Goal: Task Accomplishment & Management: Manage account settings

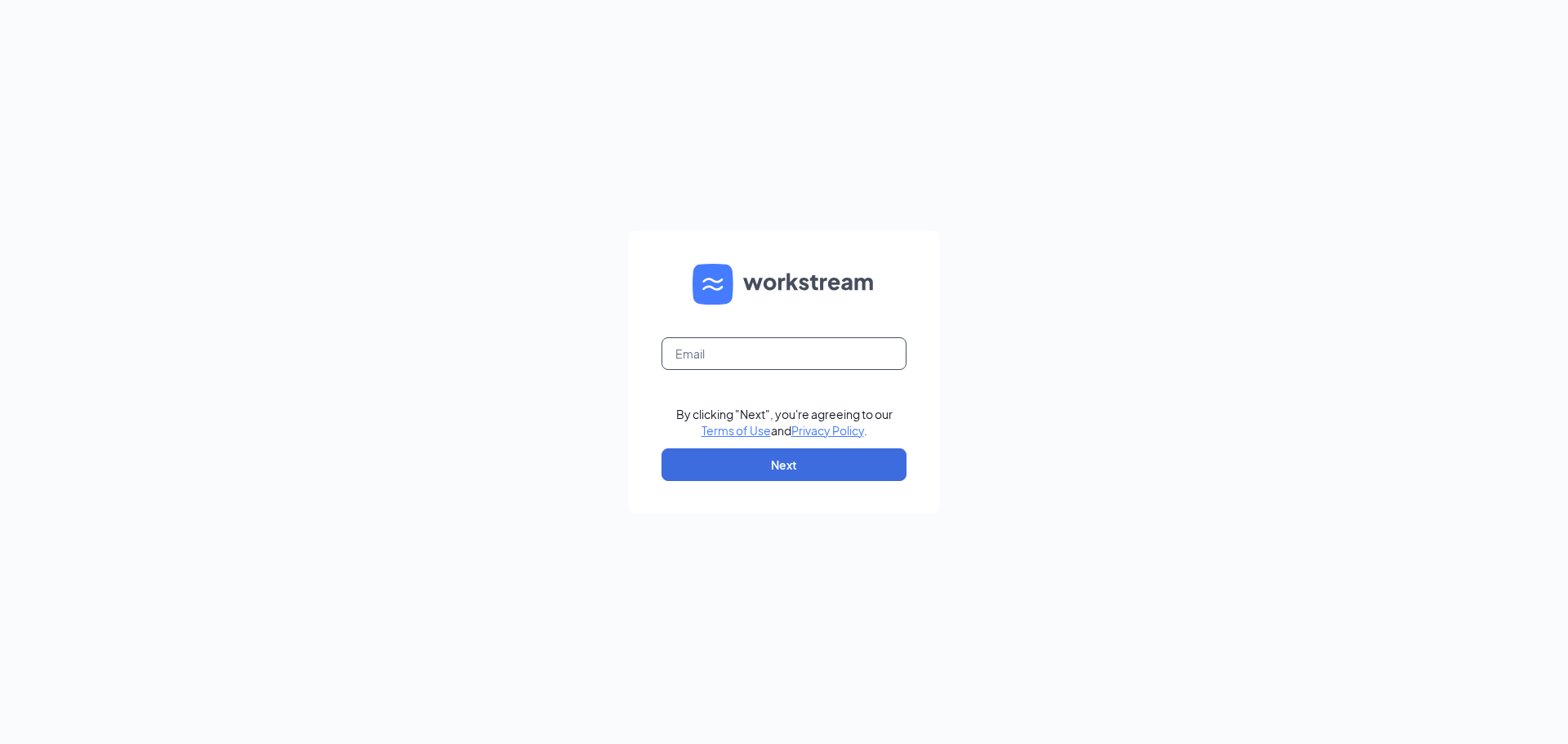
click at [772, 337] on input "text" at bounding box center [784, 354] width 245 height 33
type input "[EMAIL_ADDRESS][DOMAIN_NAME]"
click at [881, 449] on button "Next" at bounding box center [784, 465] width 245 height 33
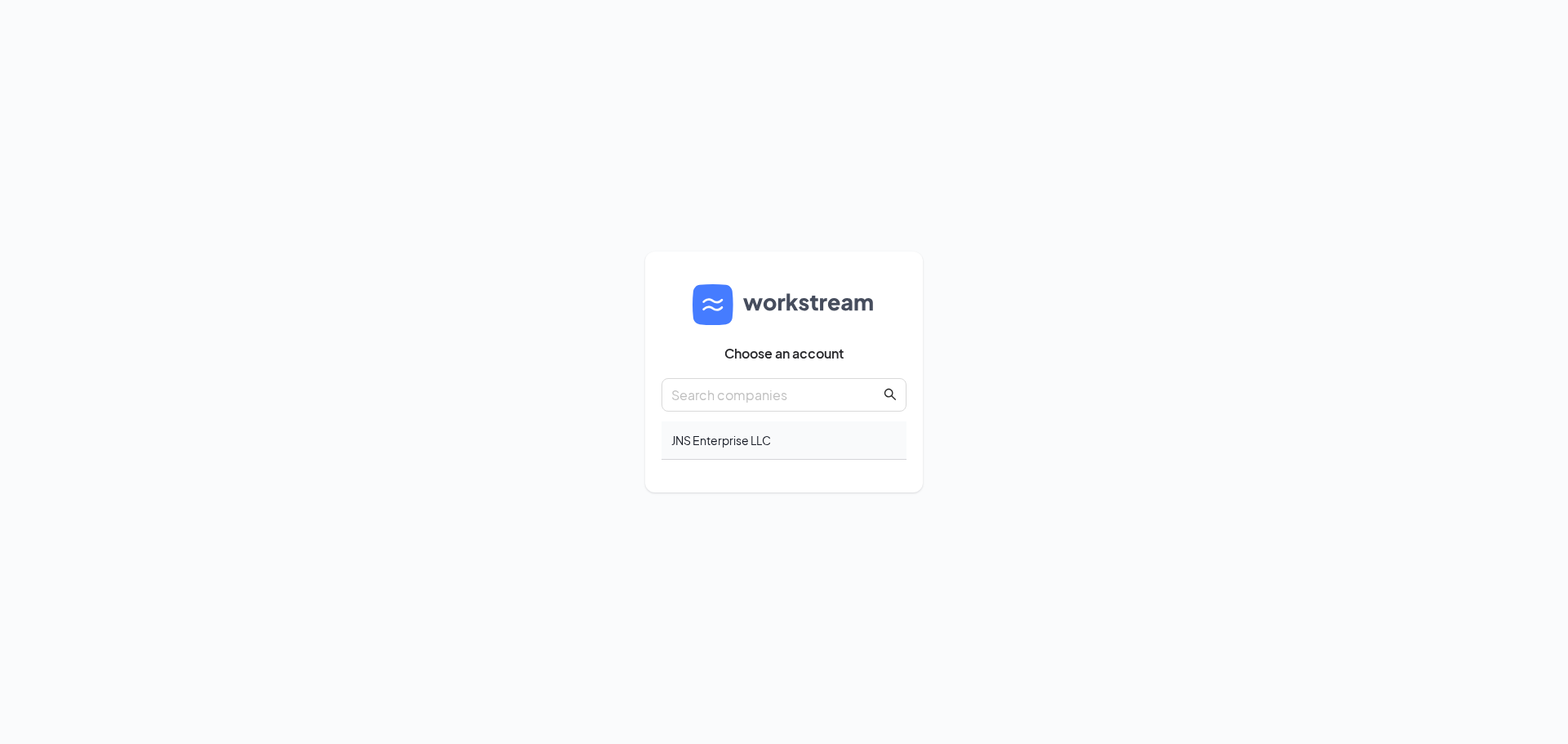
click at [737, 448] on div "JNS Enterprise LLC" at bounding box center [784, 440] width 245 height 39
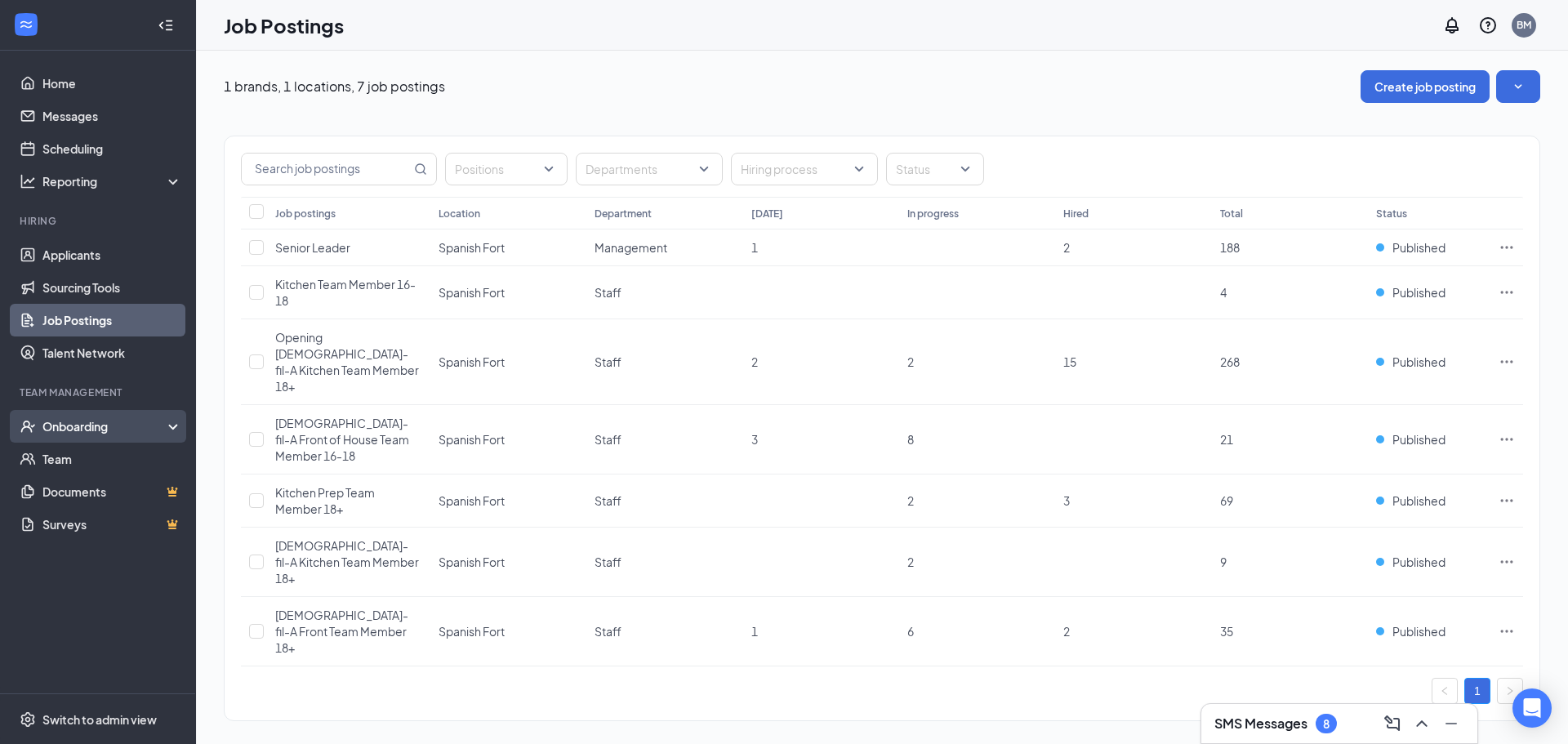
click at [143, 416] on div "Onboarding" at bounding box center [98, 427] width 196 height 33
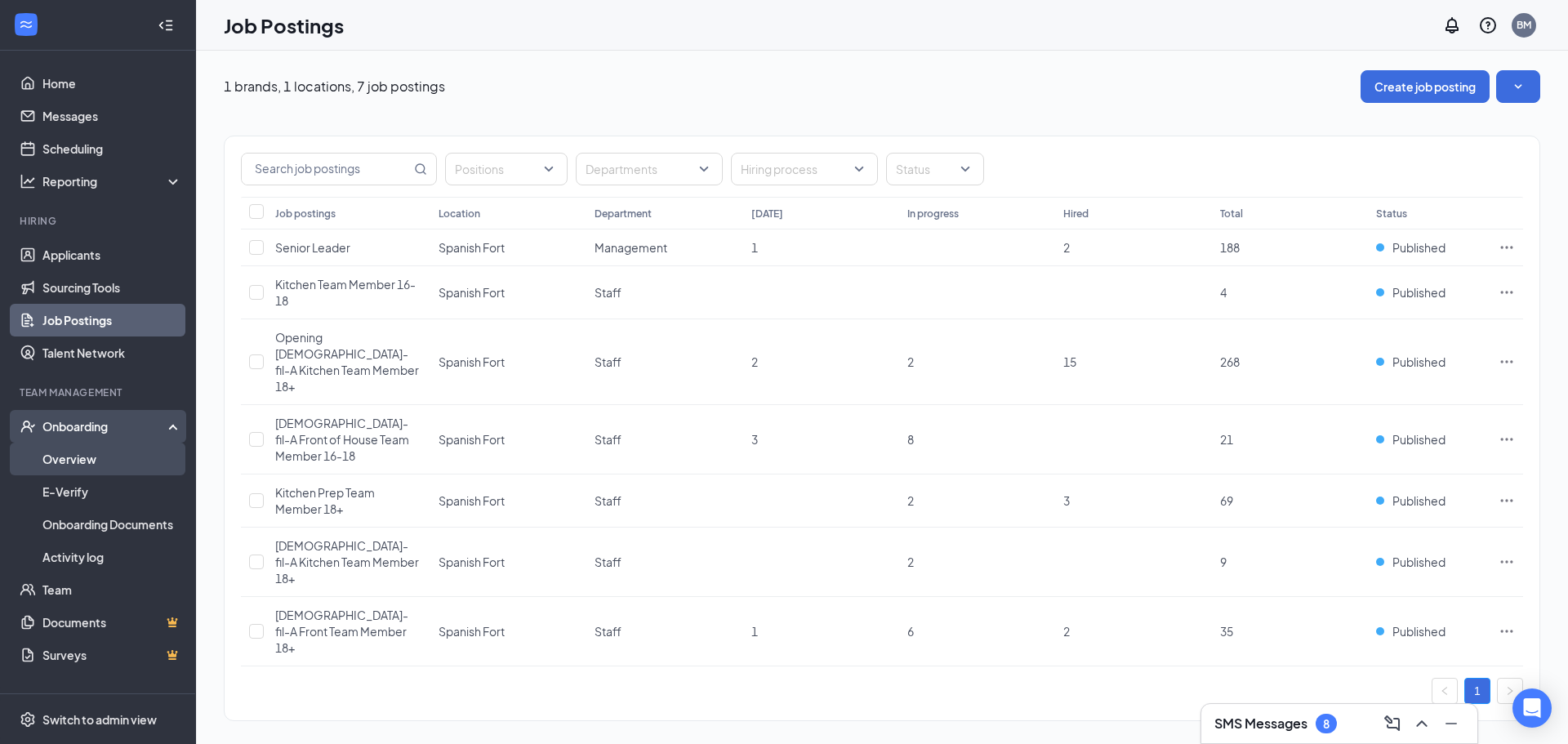
click at [127, 454] on link "Overview" at bounding box center [112, 459] width 139 height 33
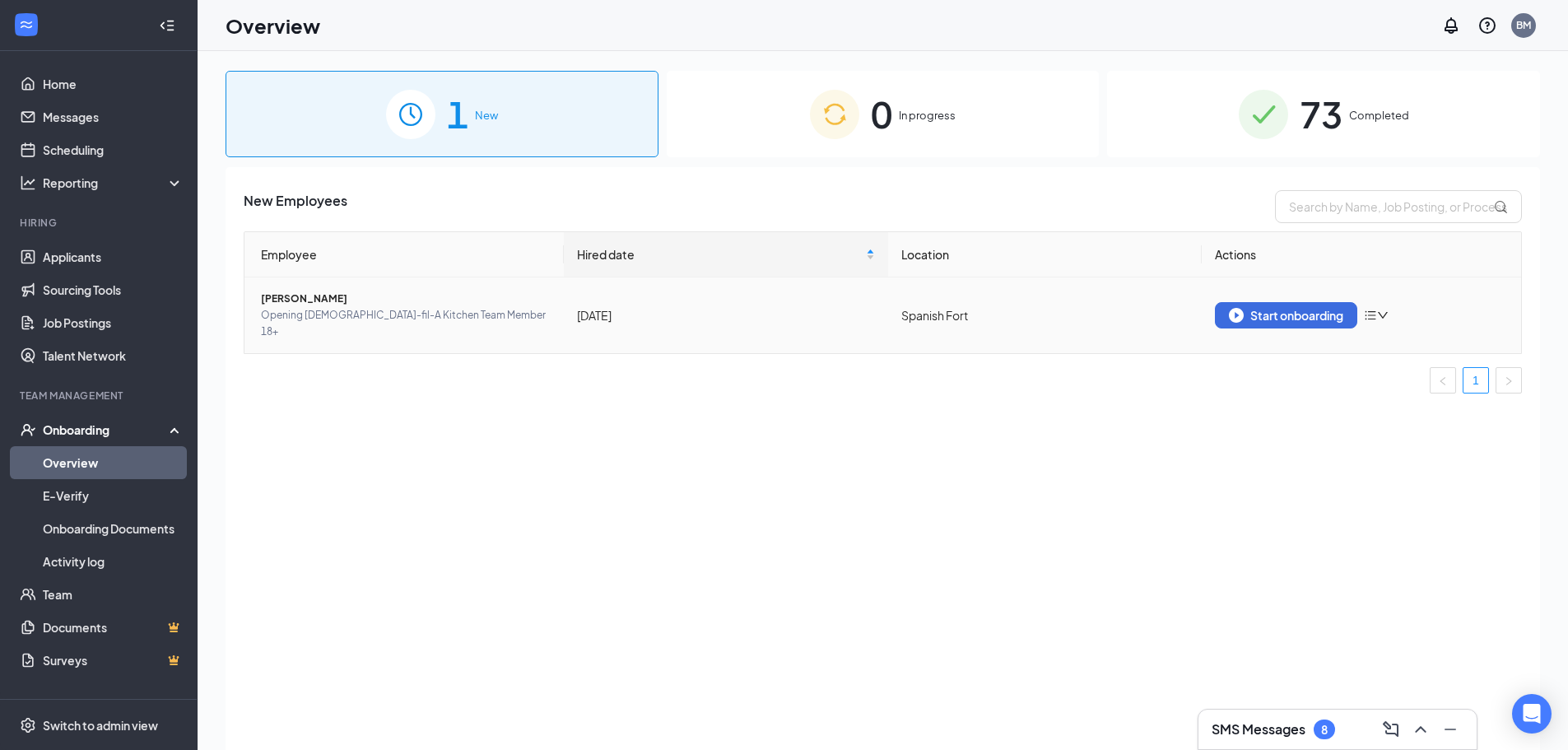
click at [1389, 302] on div "Start onboarding" at bounding box center [1361, 315] width 293 height 26
click at [1383, 309] on icon "down" at bounding box center [1383, 315] width 12 height 12
click at [1293, 309] on div "Start onboarding" at bounding box center [1286, 315] width 114 height 15
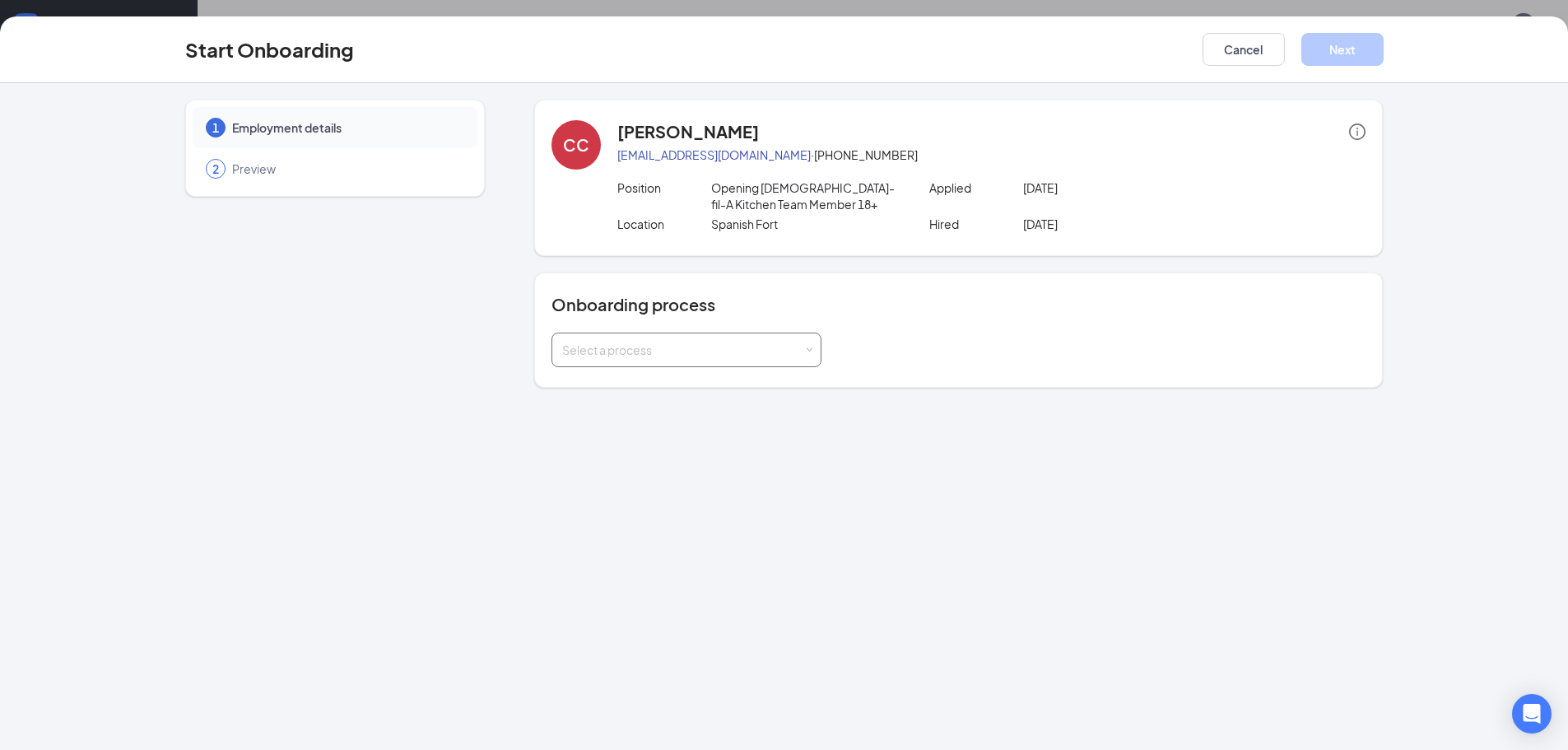
click at [798, 346] on div "Select a process" at bounding box center [683, 350] width 241 height 17
click at [778, 383] on li "Team Member" at bounding box center [686, 385] width 270 height 30
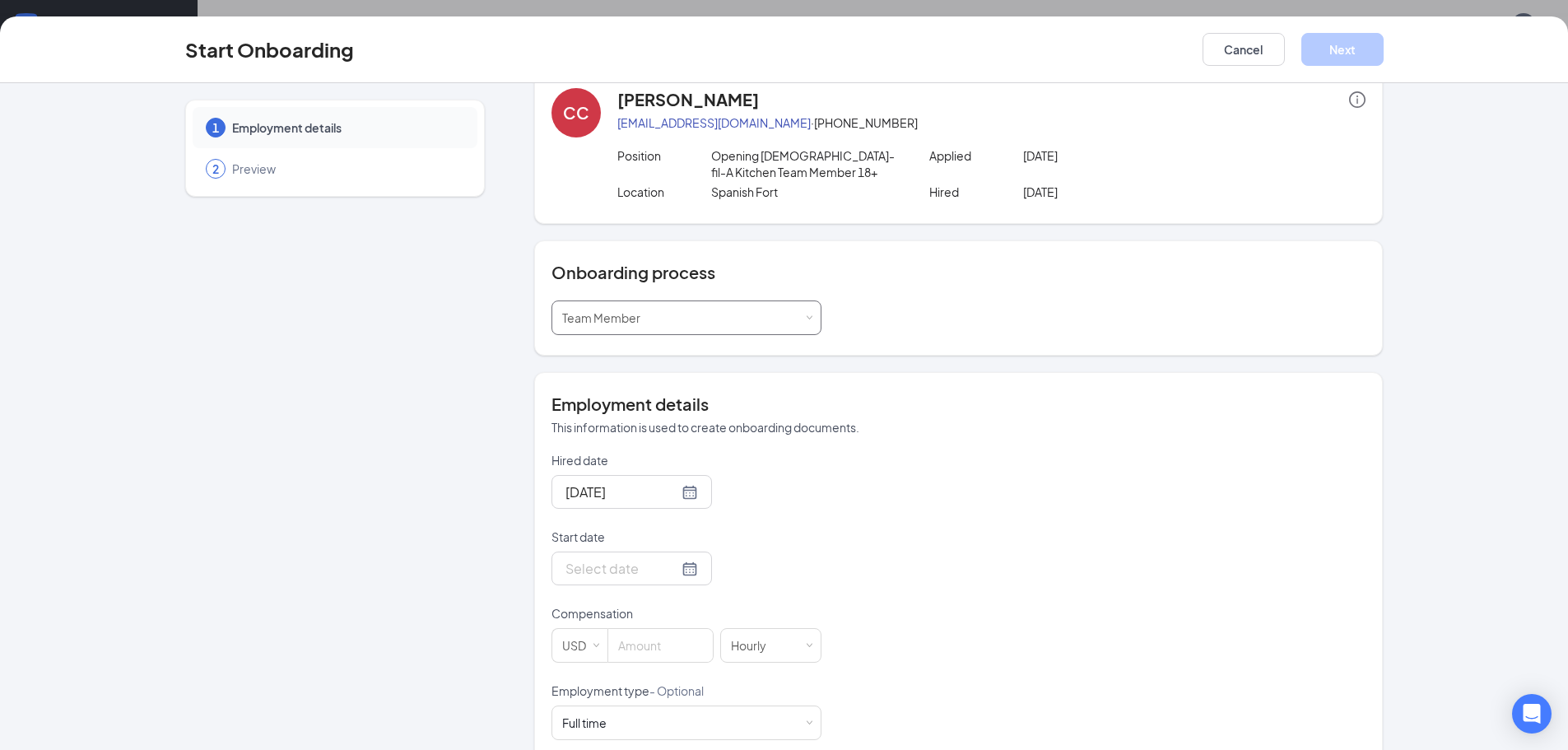
scroll to position [60, 0]
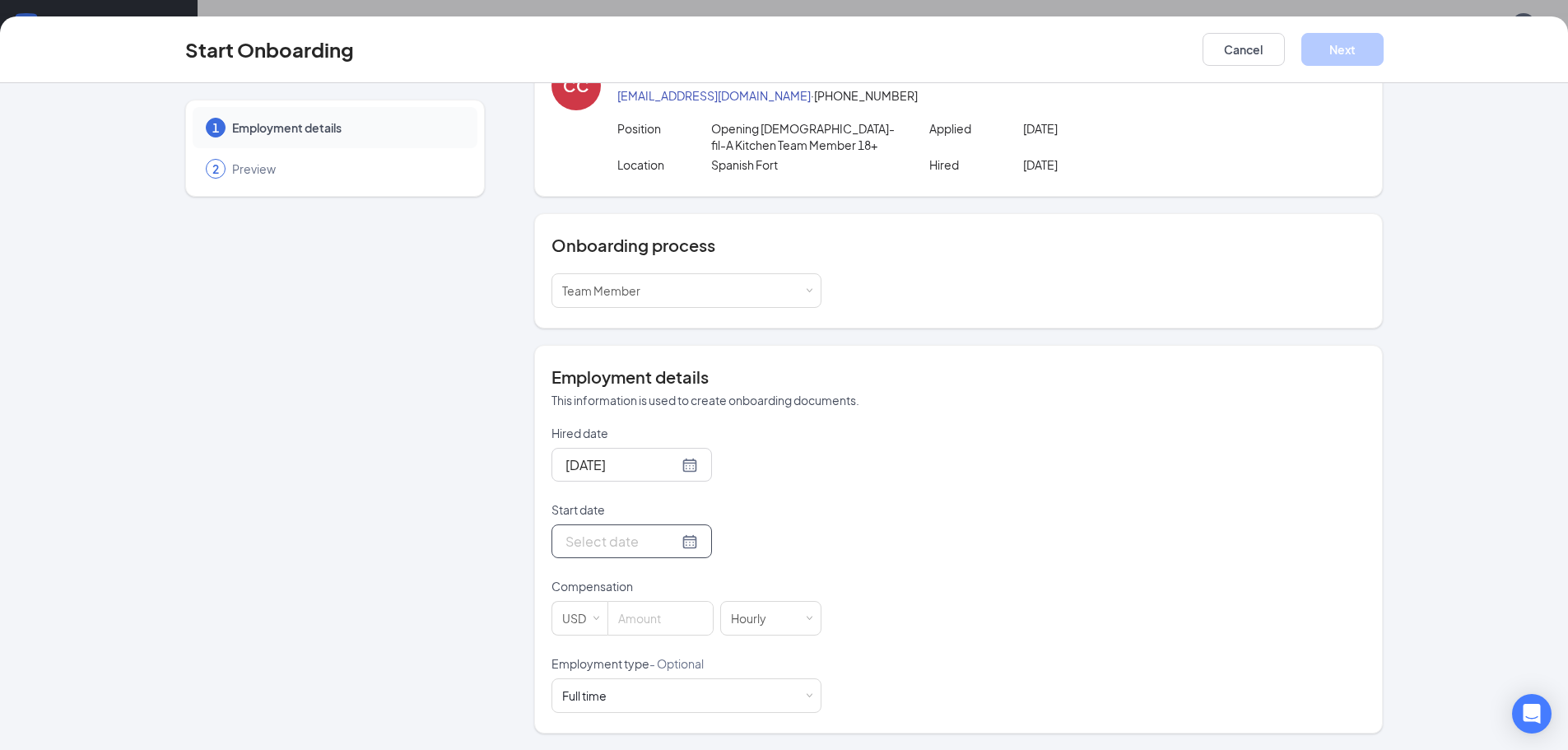
click at [671, 539] on div at bounding box center [631, 541] width 132 height 21
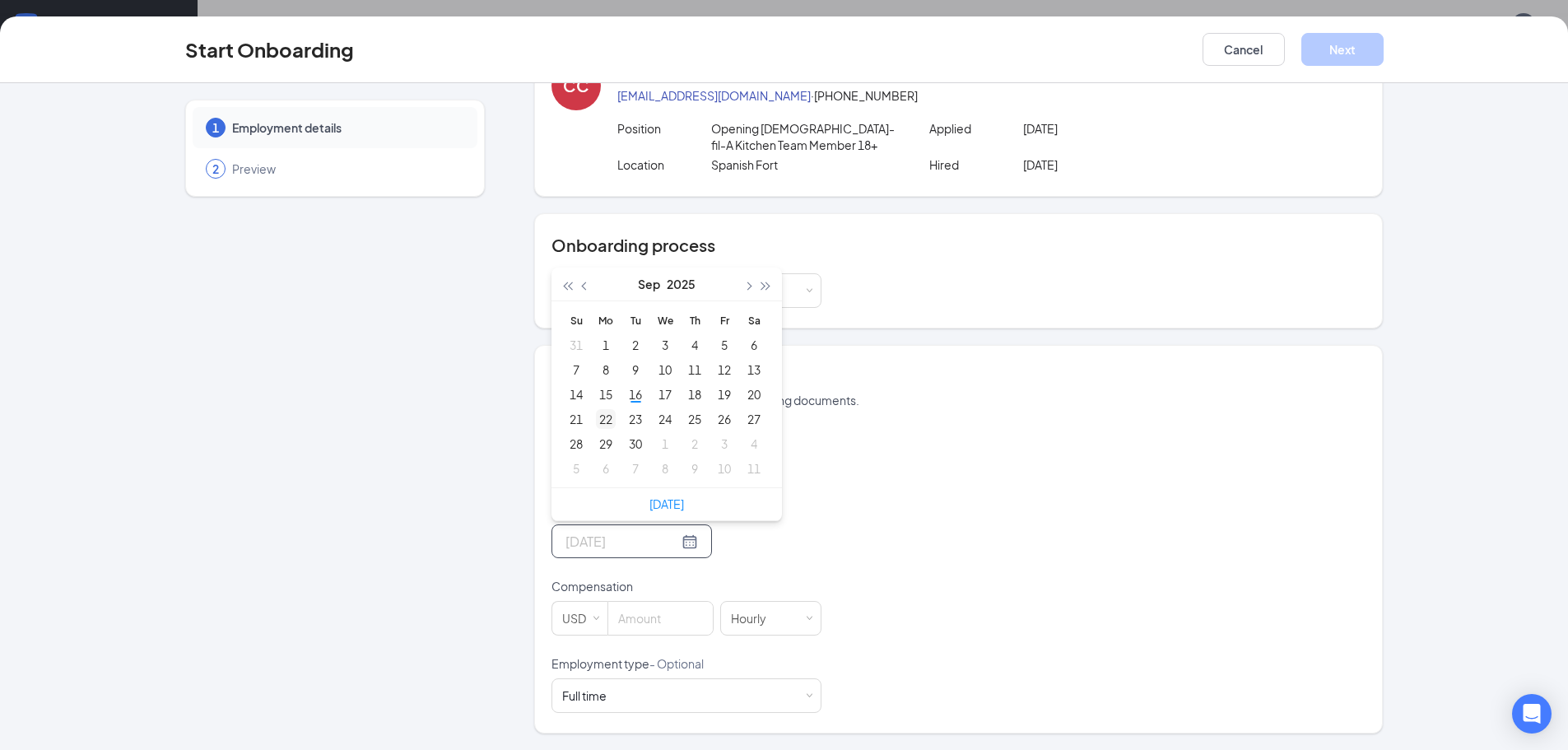
type input "[DATE]"
click at [603, 414] on div "22" at bounding box center [606, 419] width 20 height 20
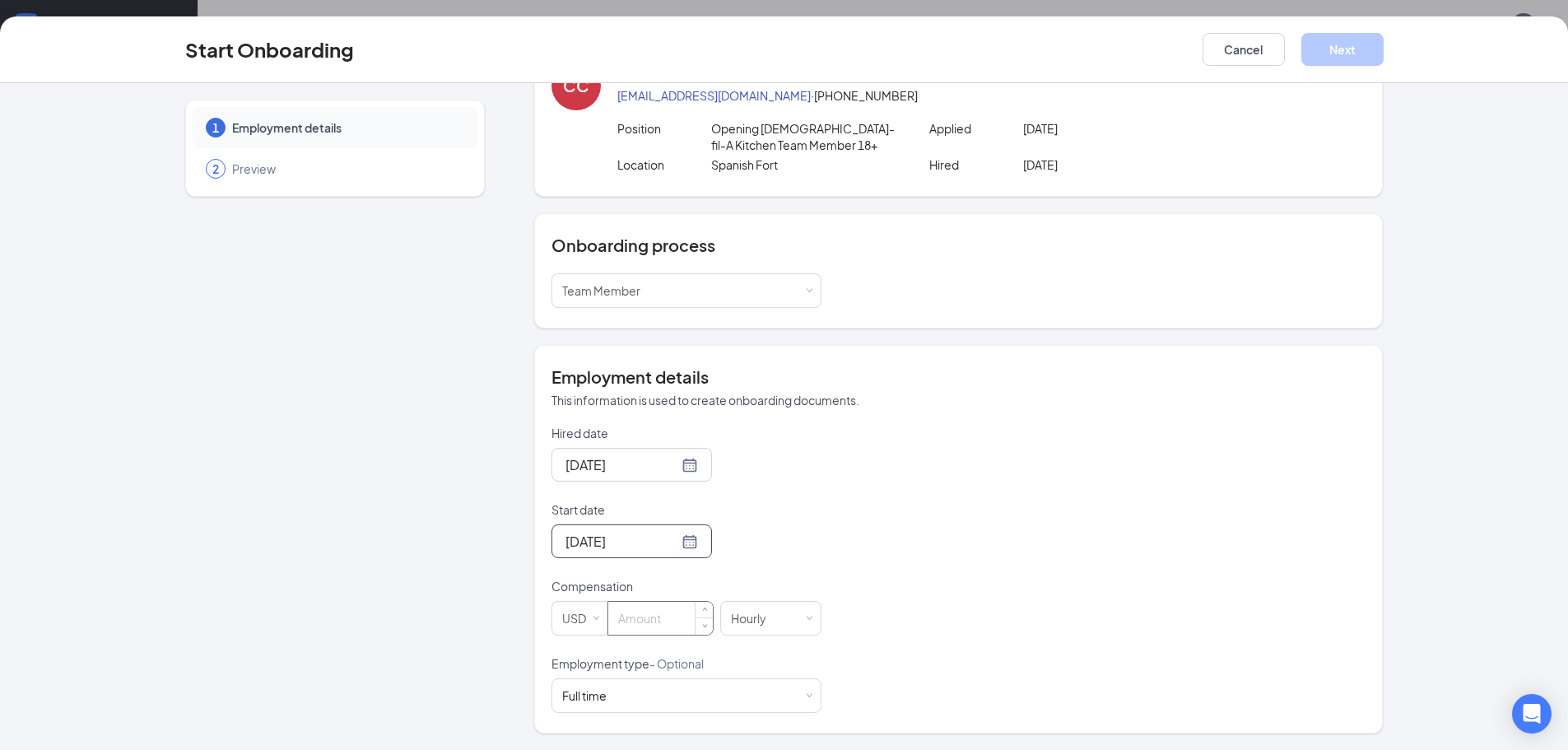
click at [678, 614] on input at bounding box center [660, 619] width 104 height 33
type input "16"
click at [751, 484] on form "Hired date [DATE] Start date [DATE] [DATE] Su Mo Tu We Th Fr Sa 31 1 2 3 4 5 6 …" at bounding box center [686, 569] width 270 height 289
click at [778, 690] on div "Full time Works 30+ hours per week and is reasonably expected to work" at bounding box center [686, 696] width 249 height 33
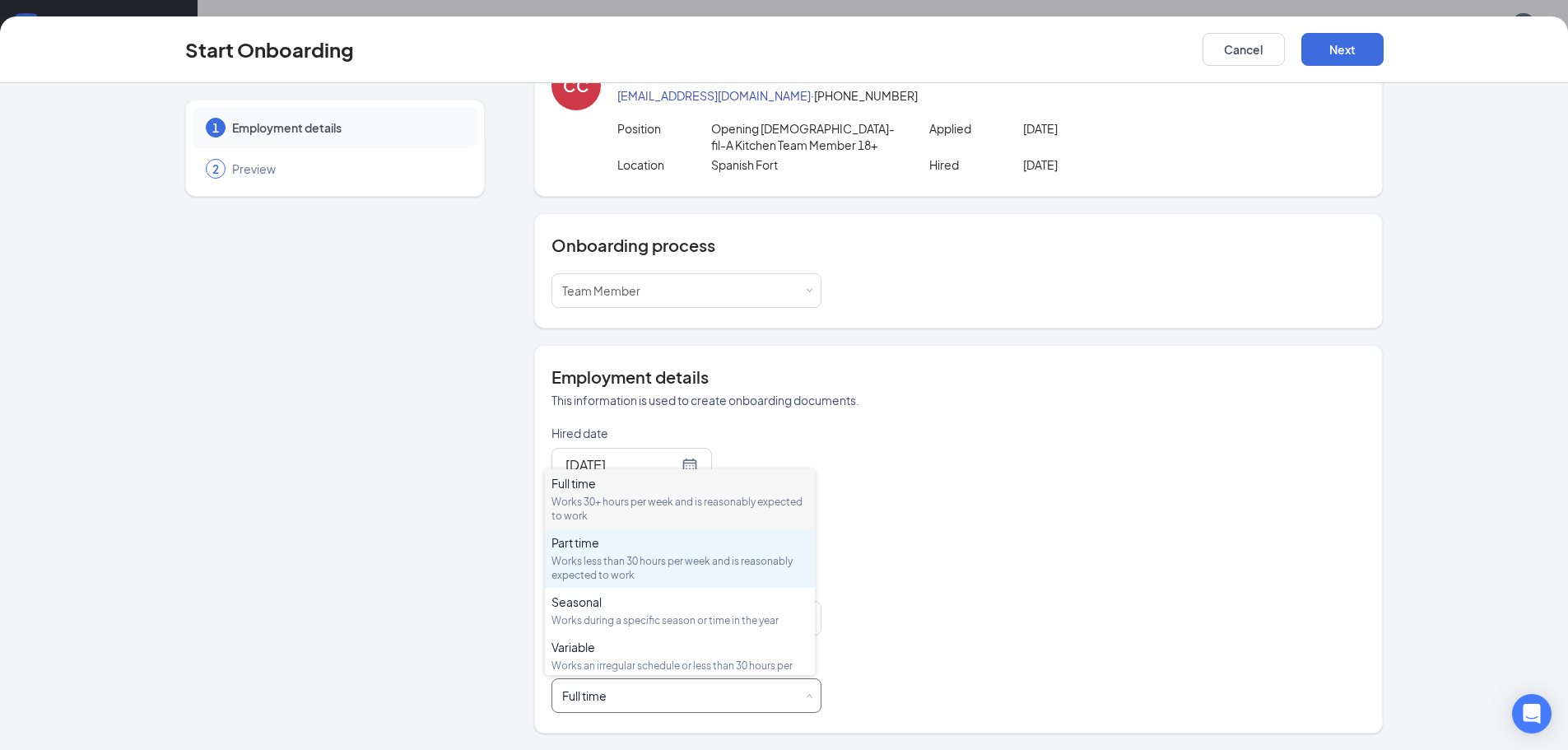
click at [723, 571] on div "Works less than 30 hours per week and is reasonably expected to work" at bounding box center [679, 568] width 257 height 28
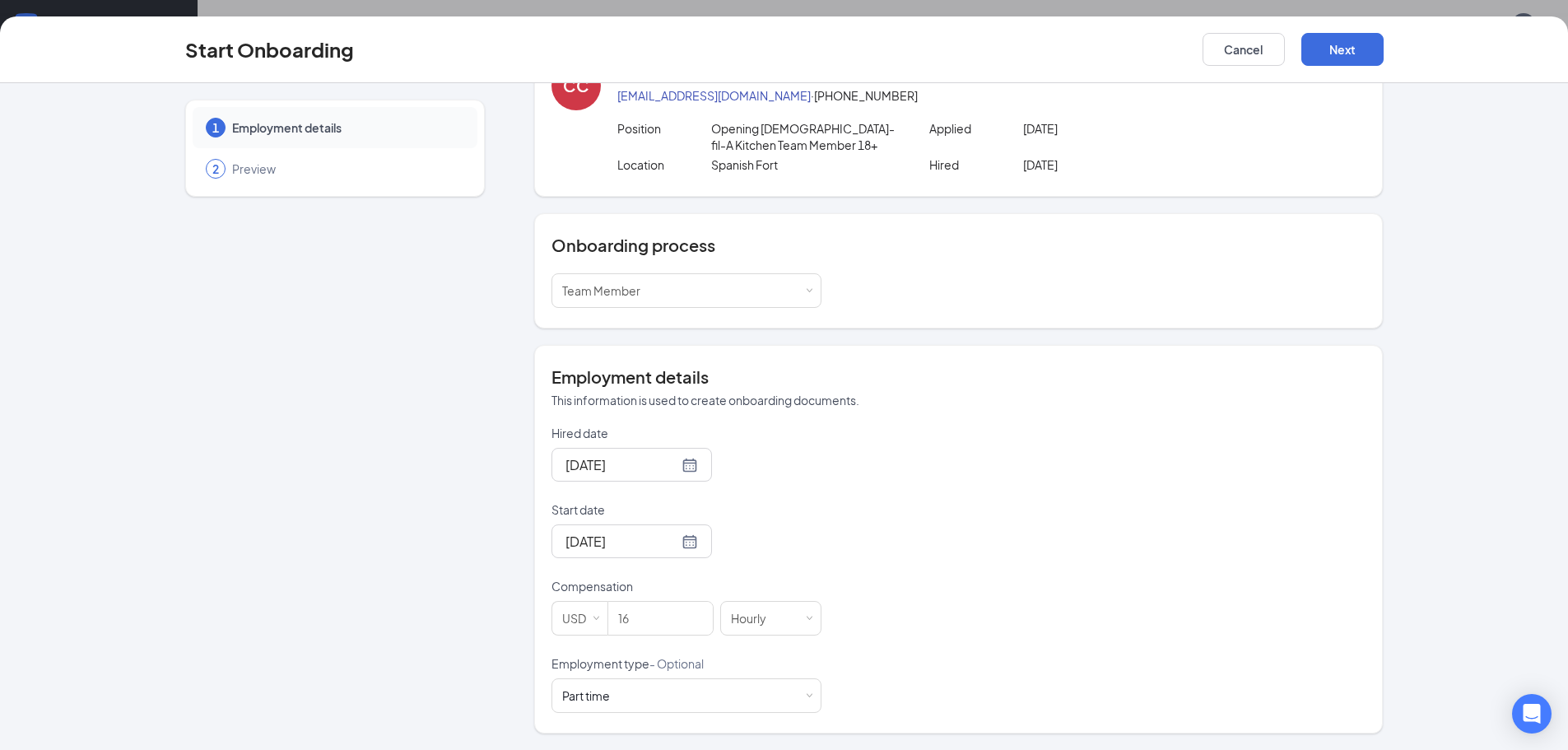
click at [949, 533] on div "Hired date [DATE] Start date [DATE] [DATE] Su Mo Tu We Th Fr Sa 31 1 2 3 4 5 6 …" at bounding box center [958, 569] width 814 height 289
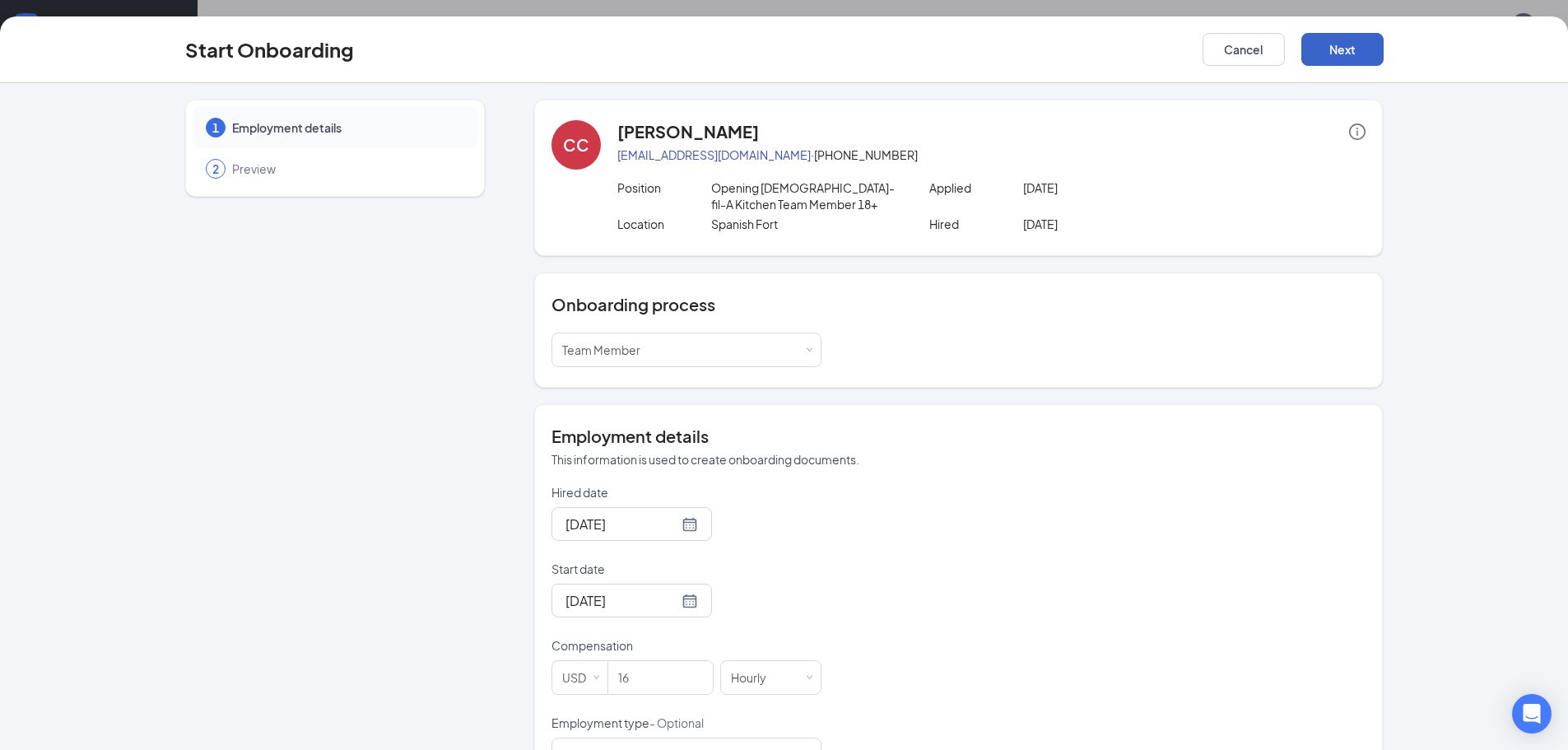
click at [1362, 39] on button "Next" at bounding box center [1342, 50] width 83 height 33
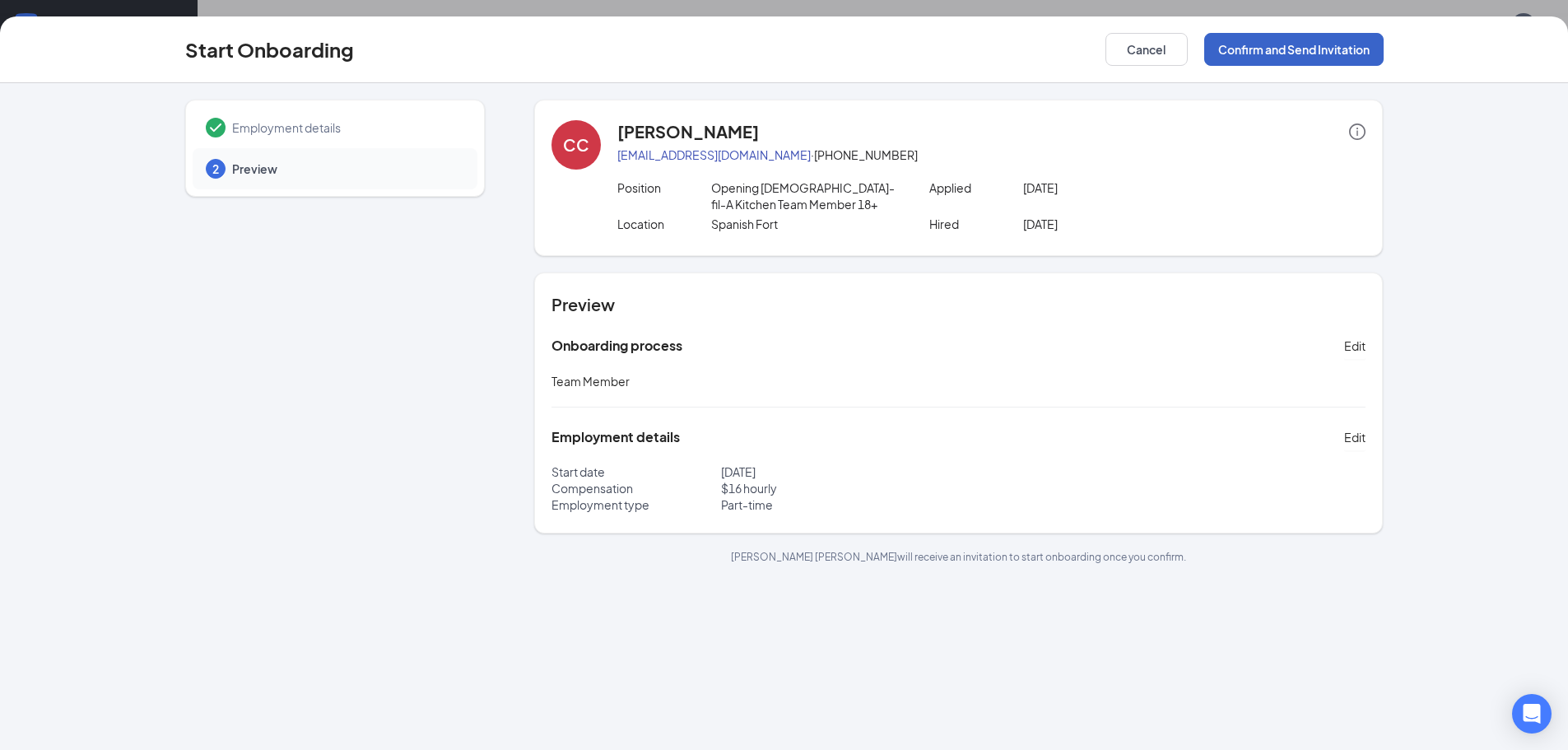
click at [1299, 50] on button "Confirm and Send Invitation" at bounding box center [1294, 50] width 179 height 33
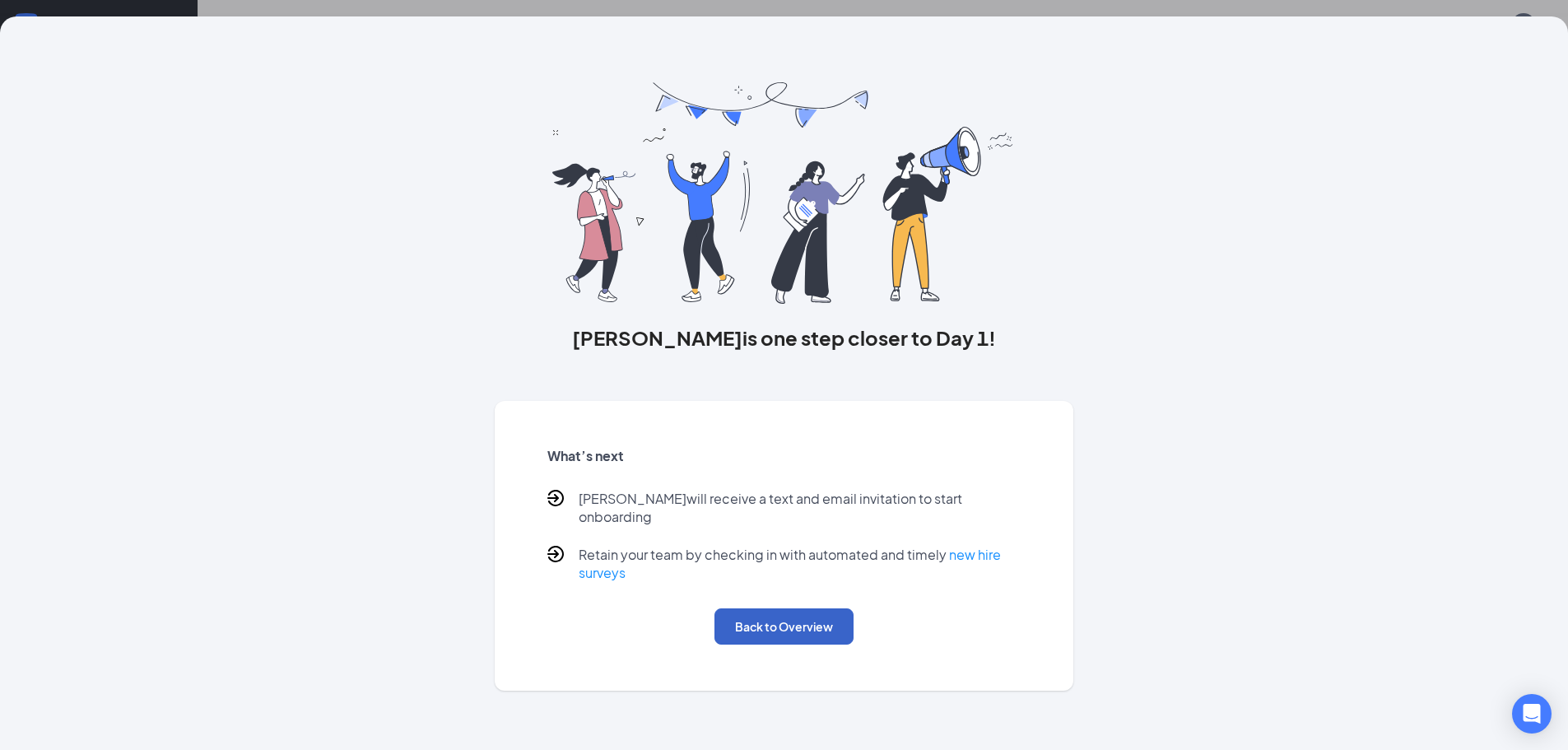
click at [810, 610] on button "Back to Overview" at bounding box center [784, 627] width 139 height 36
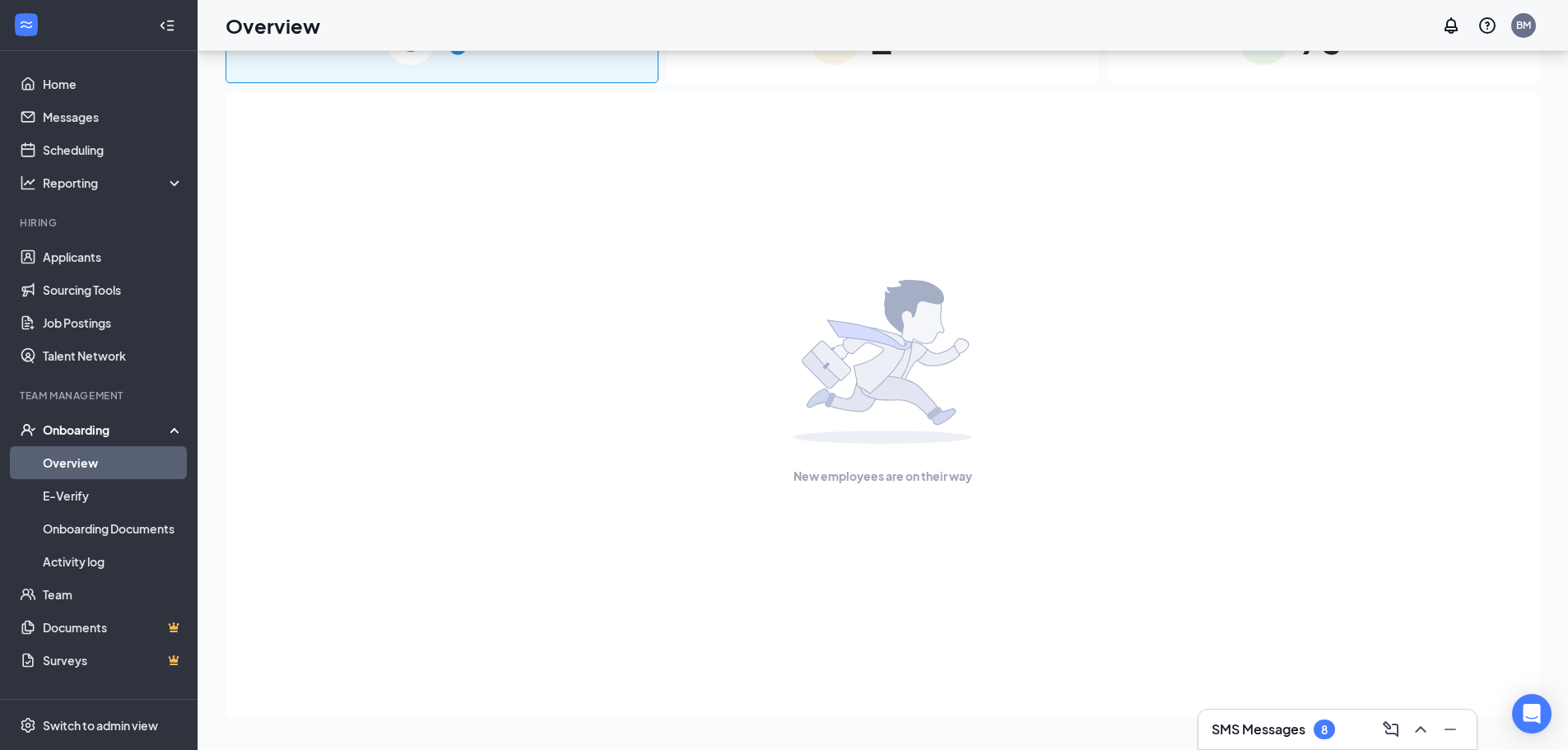
click at [115, 463] on link "Overview" at bounding box center [113, 463] width 141 height 33
click at [140, 465] on link "Overview" at bounding box center [113, 463] width 141 height 33
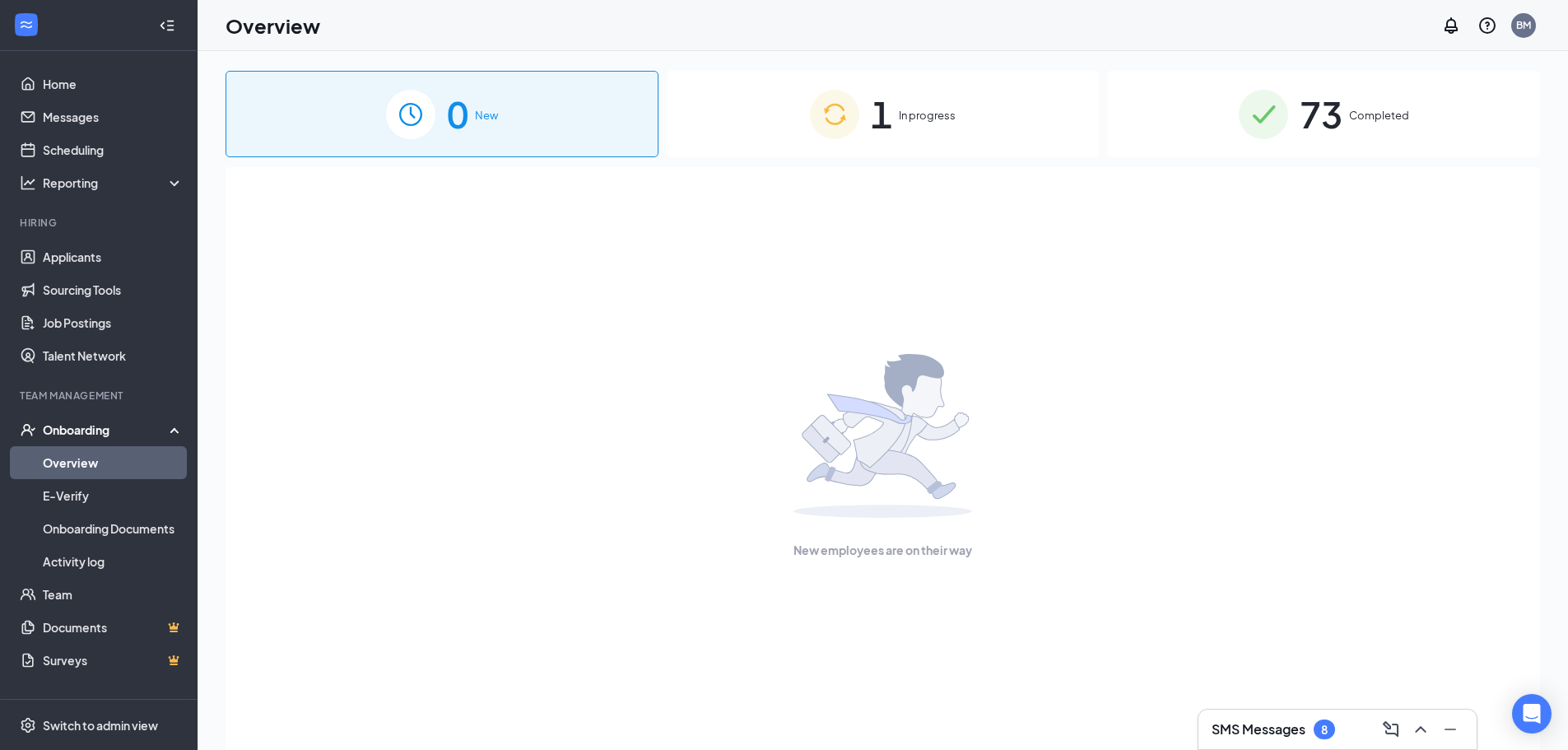
click at [739, 106] on div "1 In progress" at bounding box center [884, 114] width 433 height 87
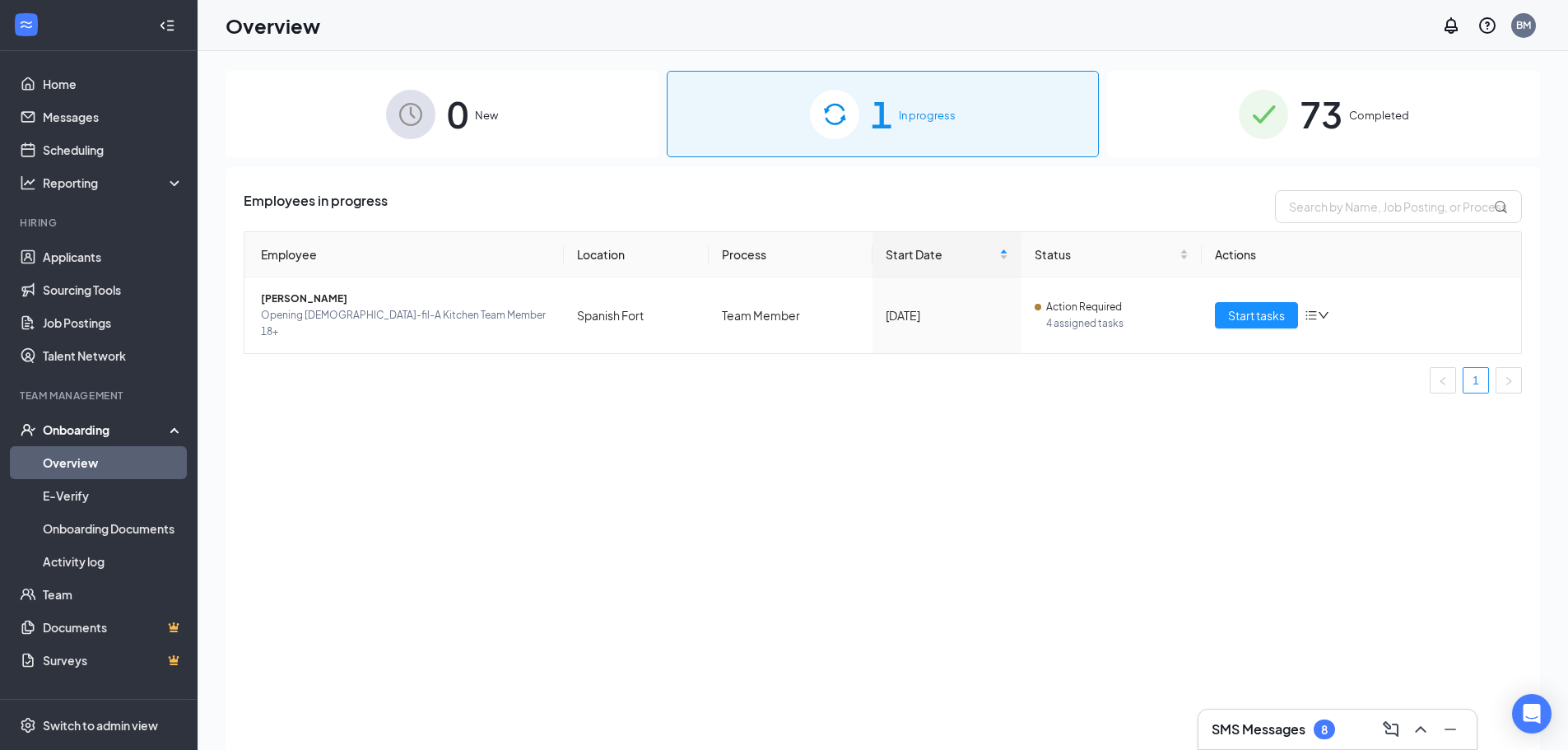
click at [508, 115] on div "0 New" at bounding box center [442, 114] width 433 height 87
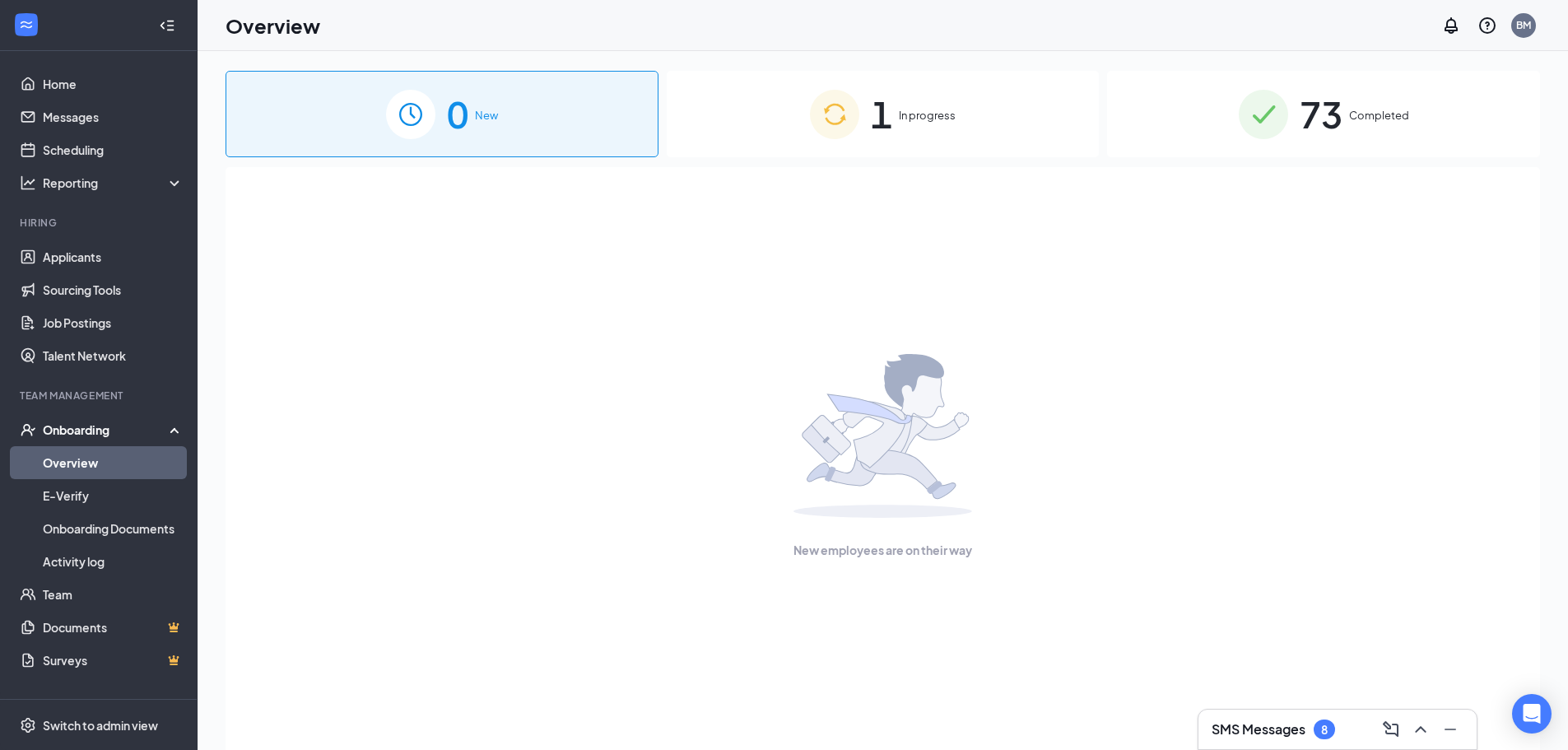
click at [879, 113] on span "1" at bounding box center [882, 114] width 21 height 57
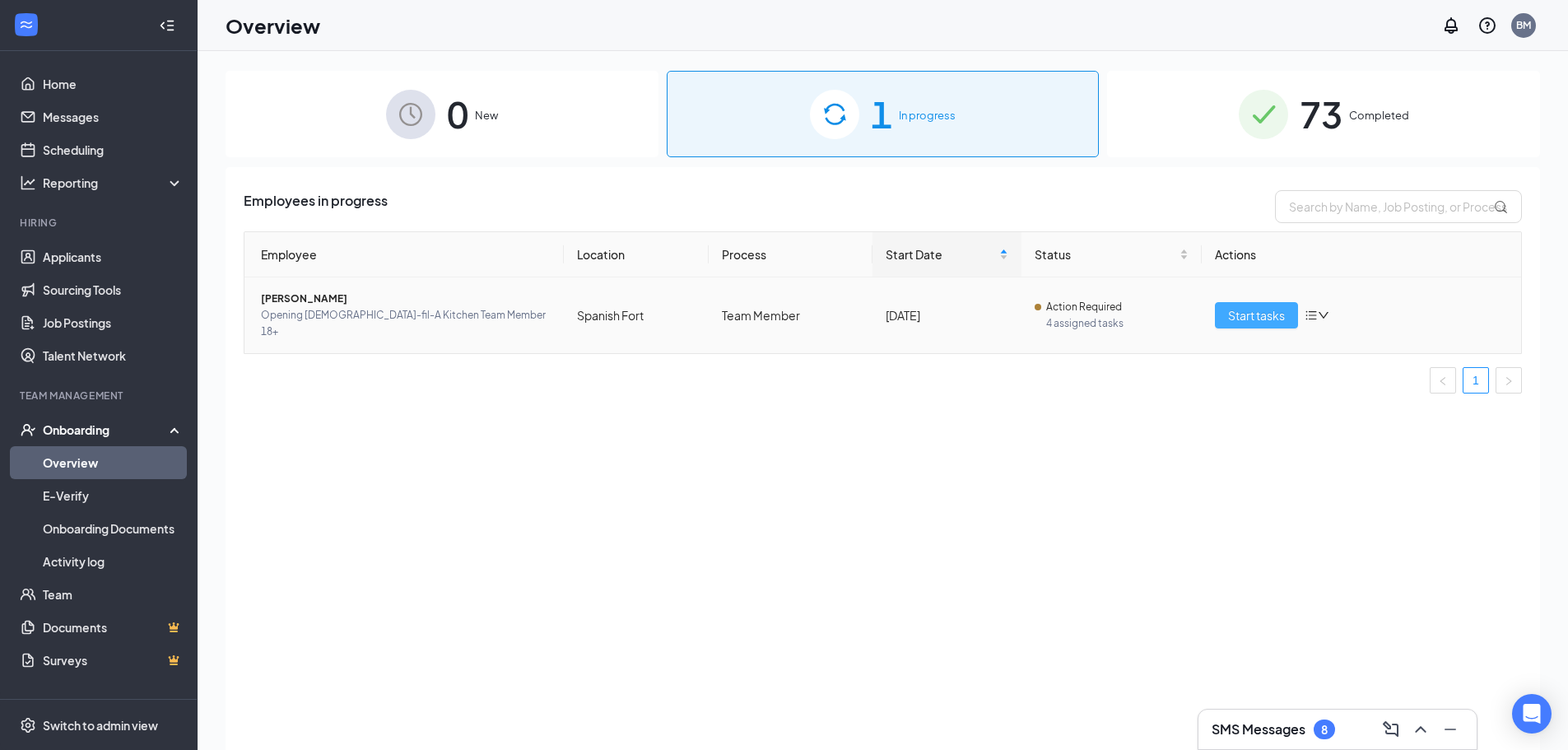
click at [1261, 310] on span "Start tasks" at bounding box center [1256, 315] width 57 height 18
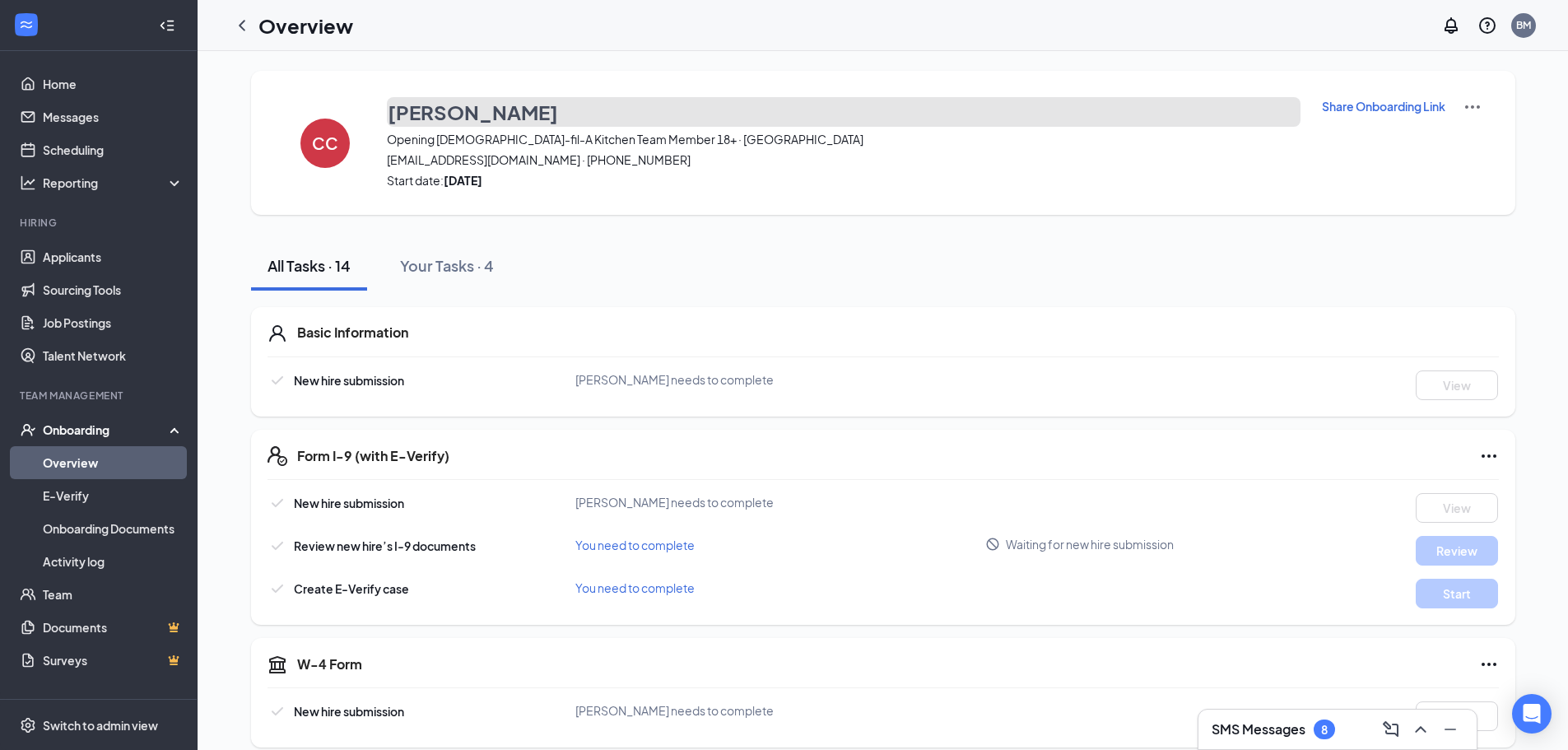
click at [512, 99] on h3 "[PERSON_NAME]" at bounding box center [473, 112] width 170 height 28
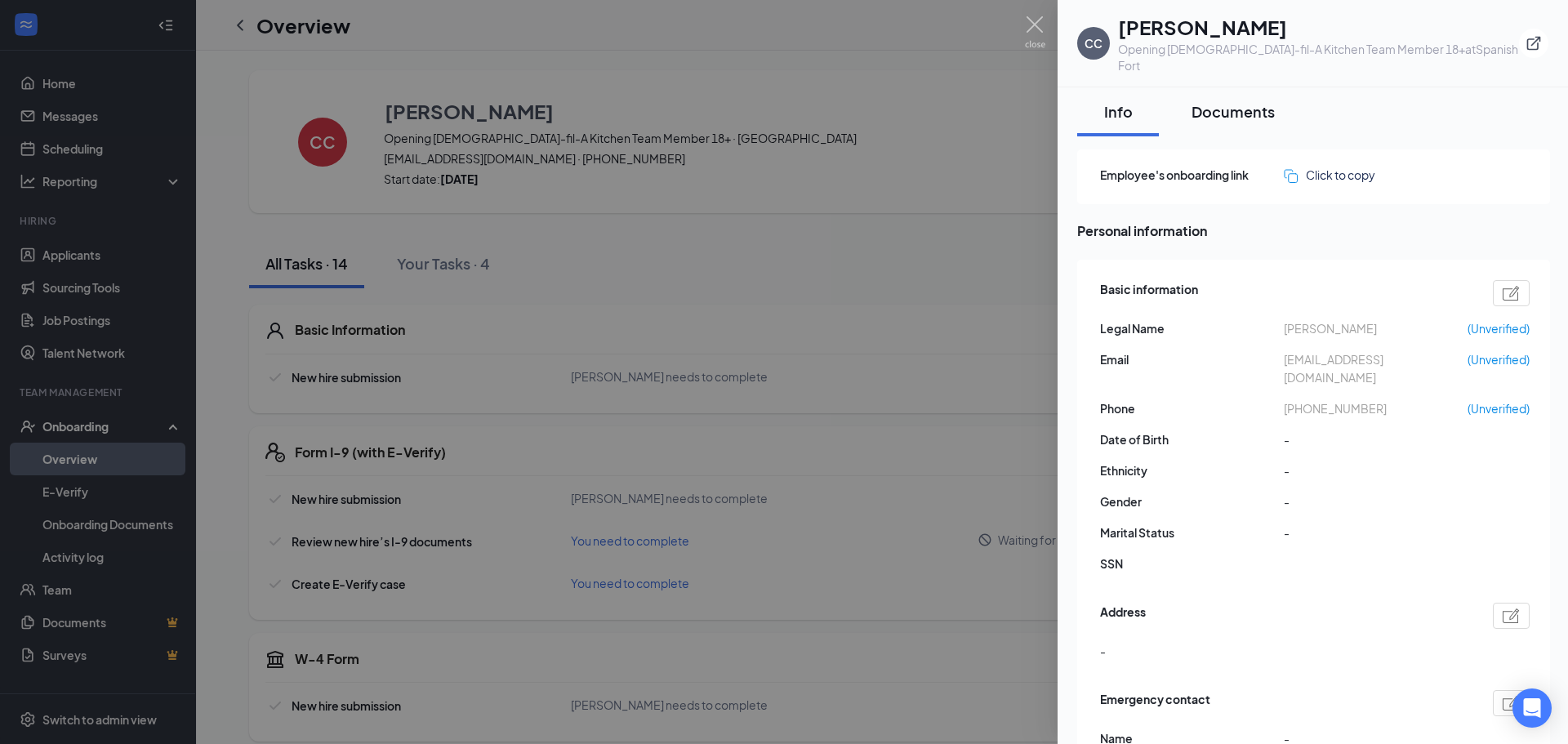
click at [1254, 101] on div "Documents" at bounding box center [1233, 111] width 84 height 21
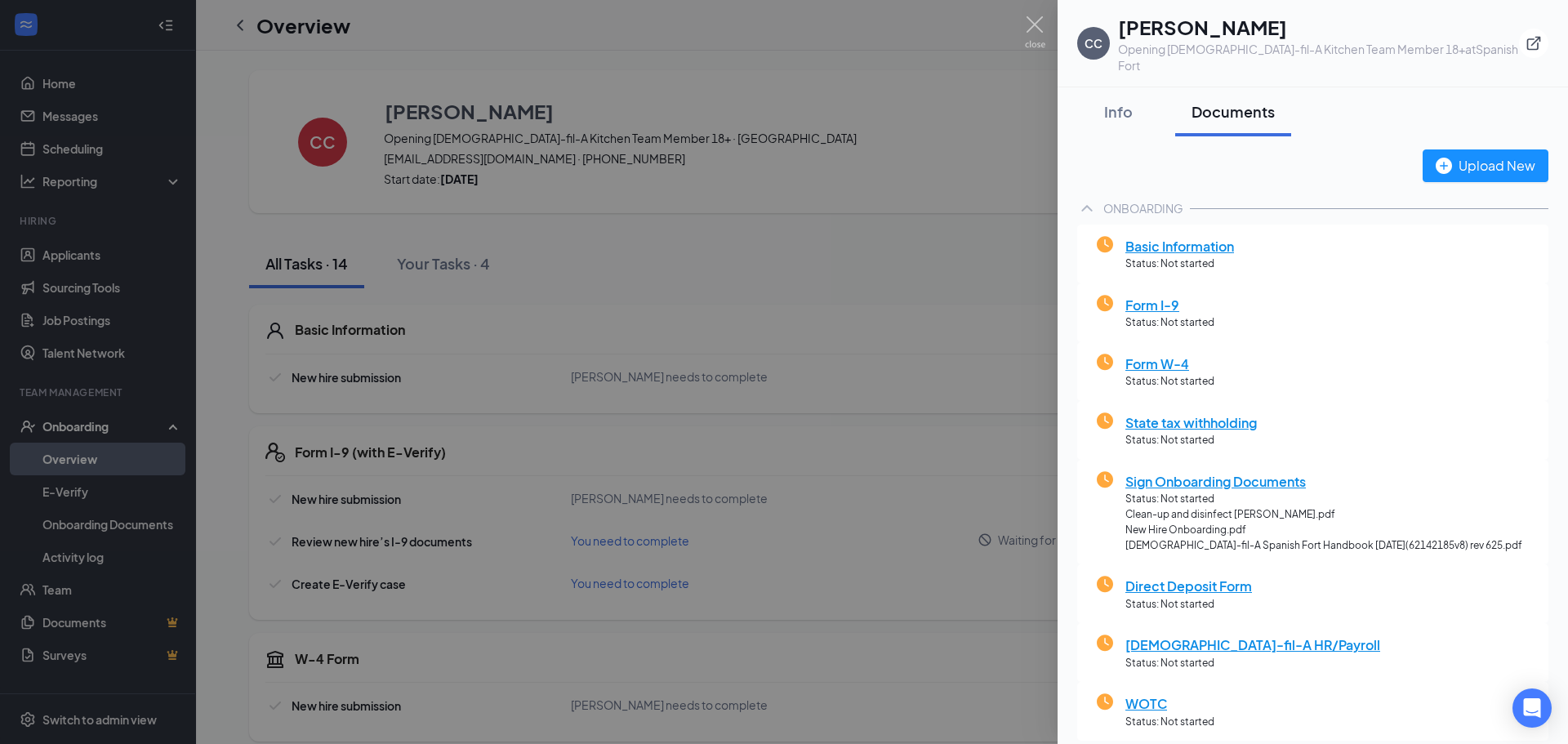
click at [964, 102] on div at bounding box center [784, 372] width 1568 height 744
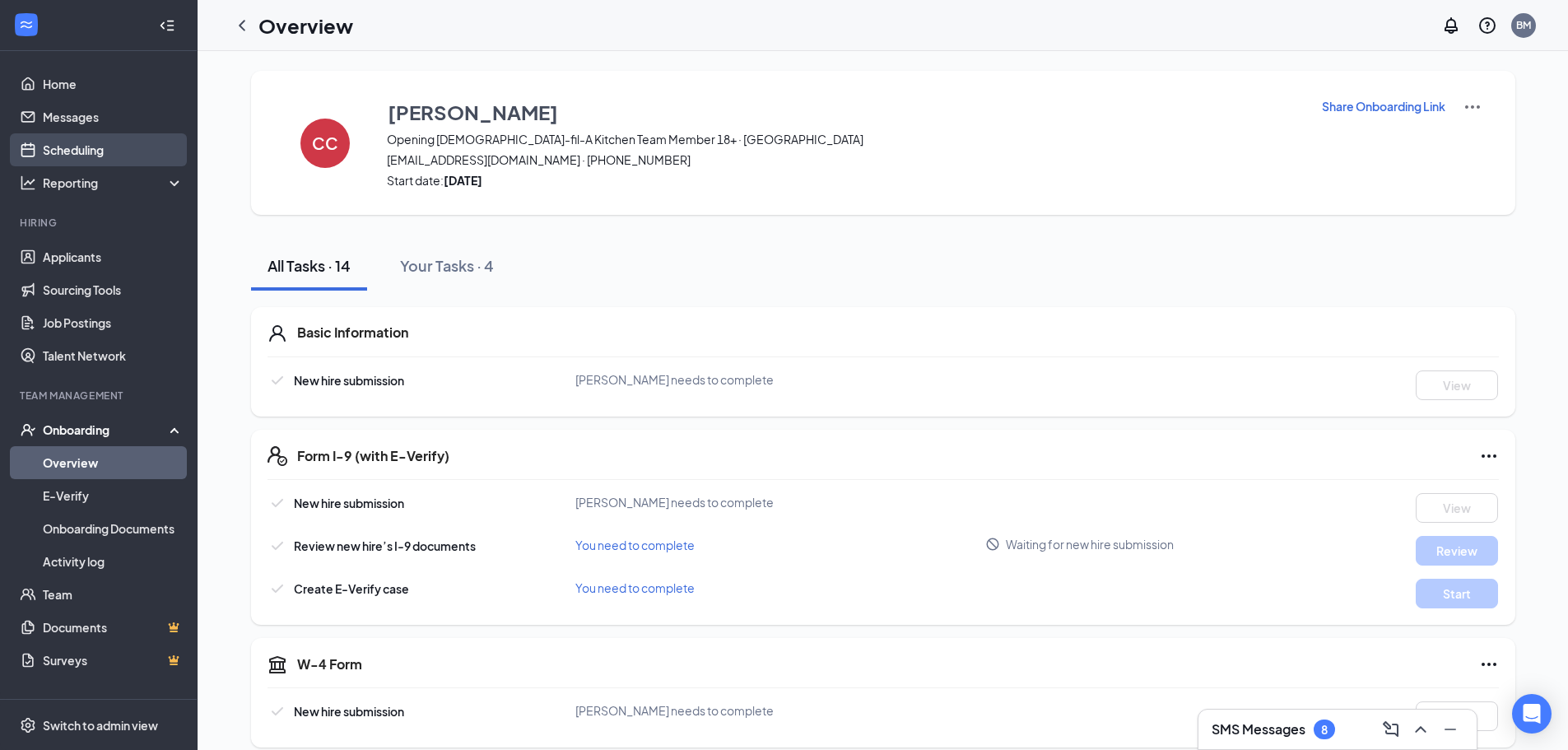
click at [75, 143] on link "Scheduling" at bounding box center [113, 150] width 141 height 33
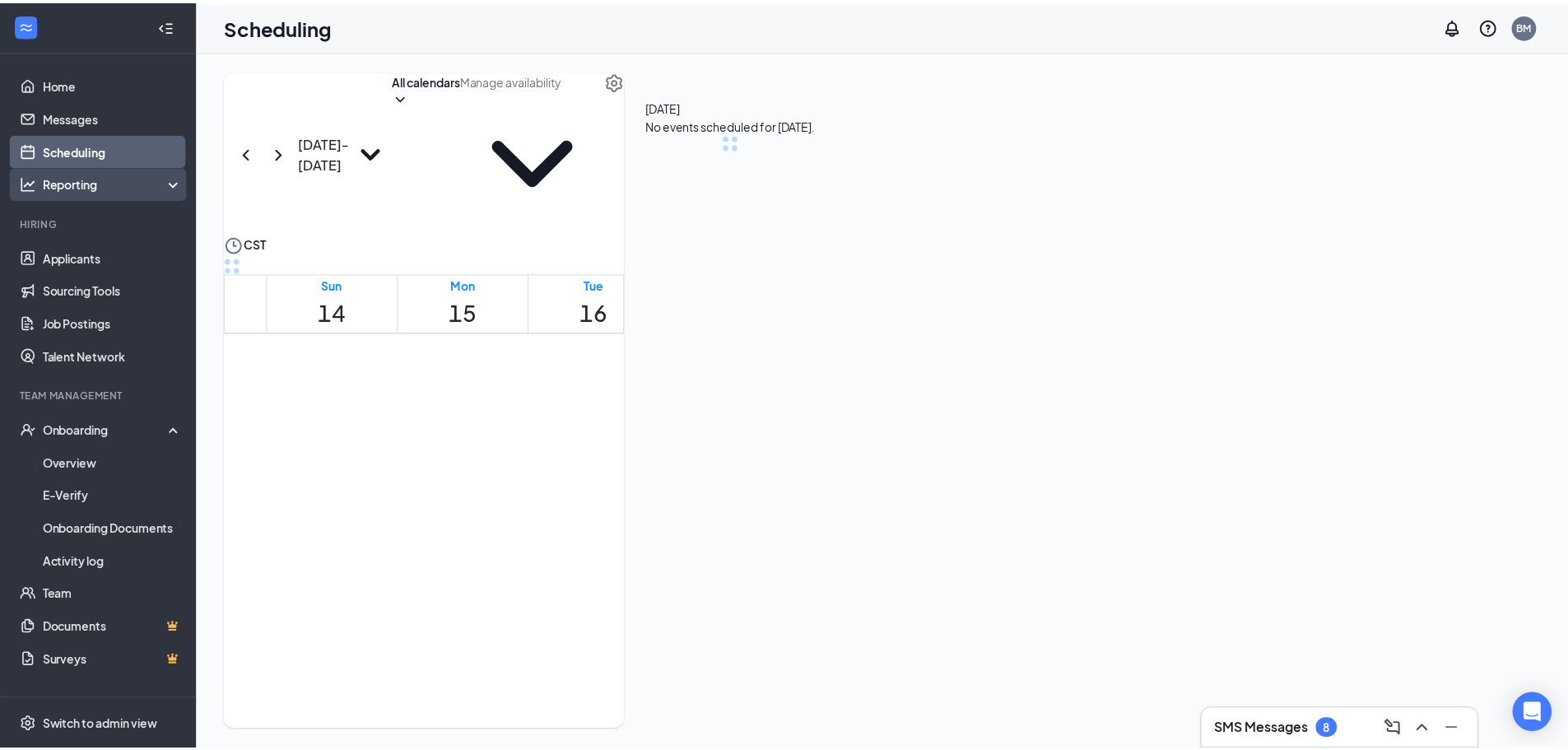
scroll to position [810, 0]
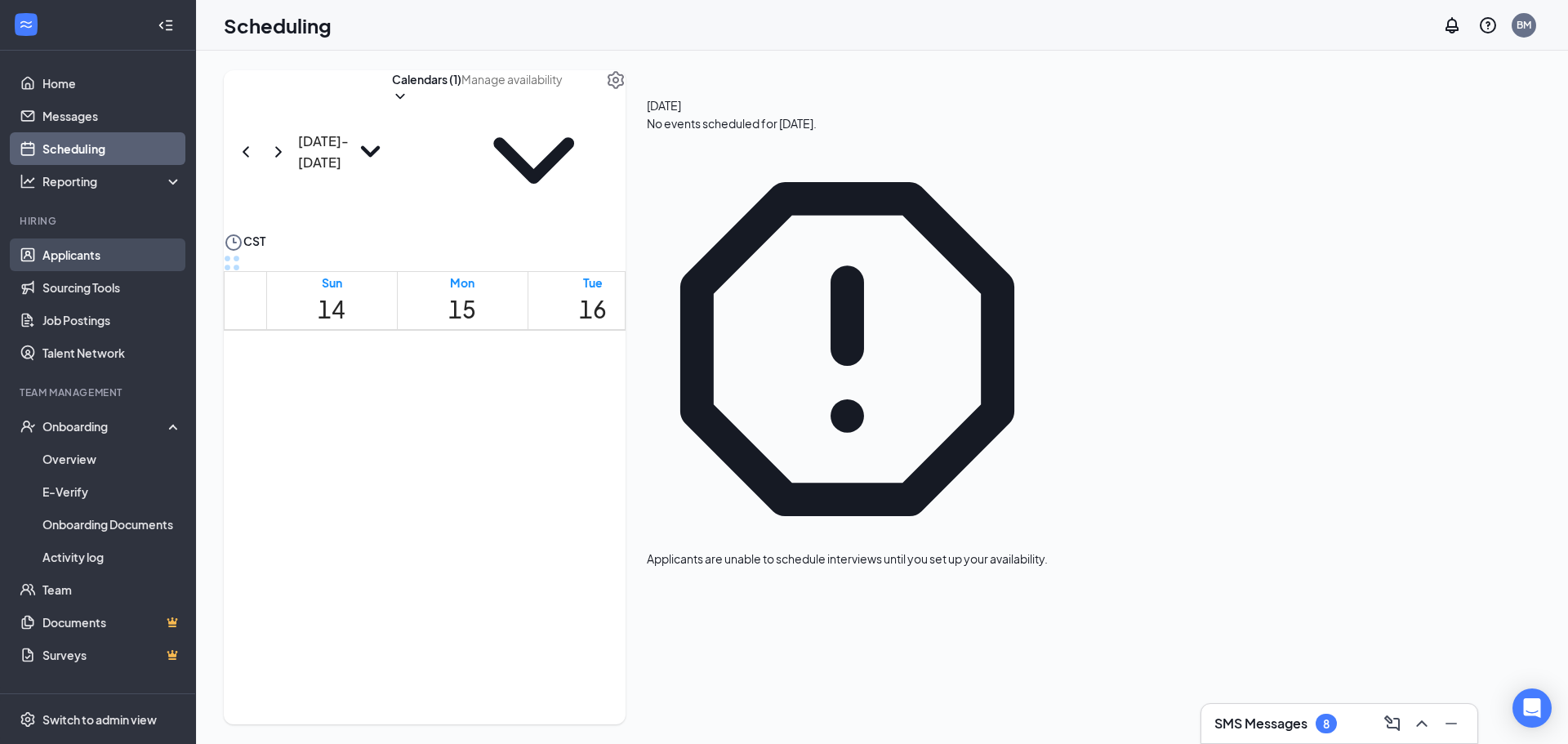
click at [97, 253] on link "Applicants" at bounding box center [112, 255] width 139 height 33
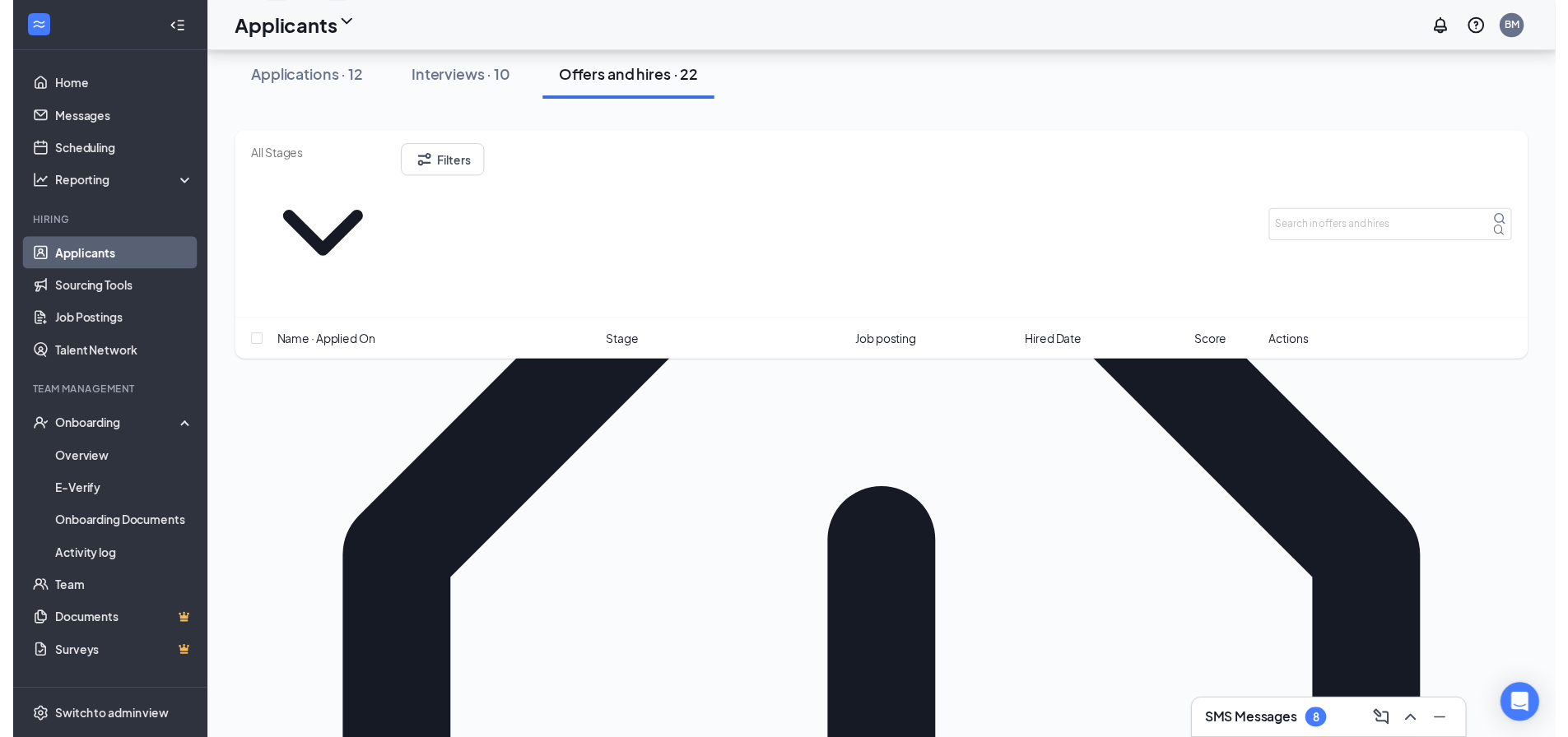
scroll to position [164, 0]
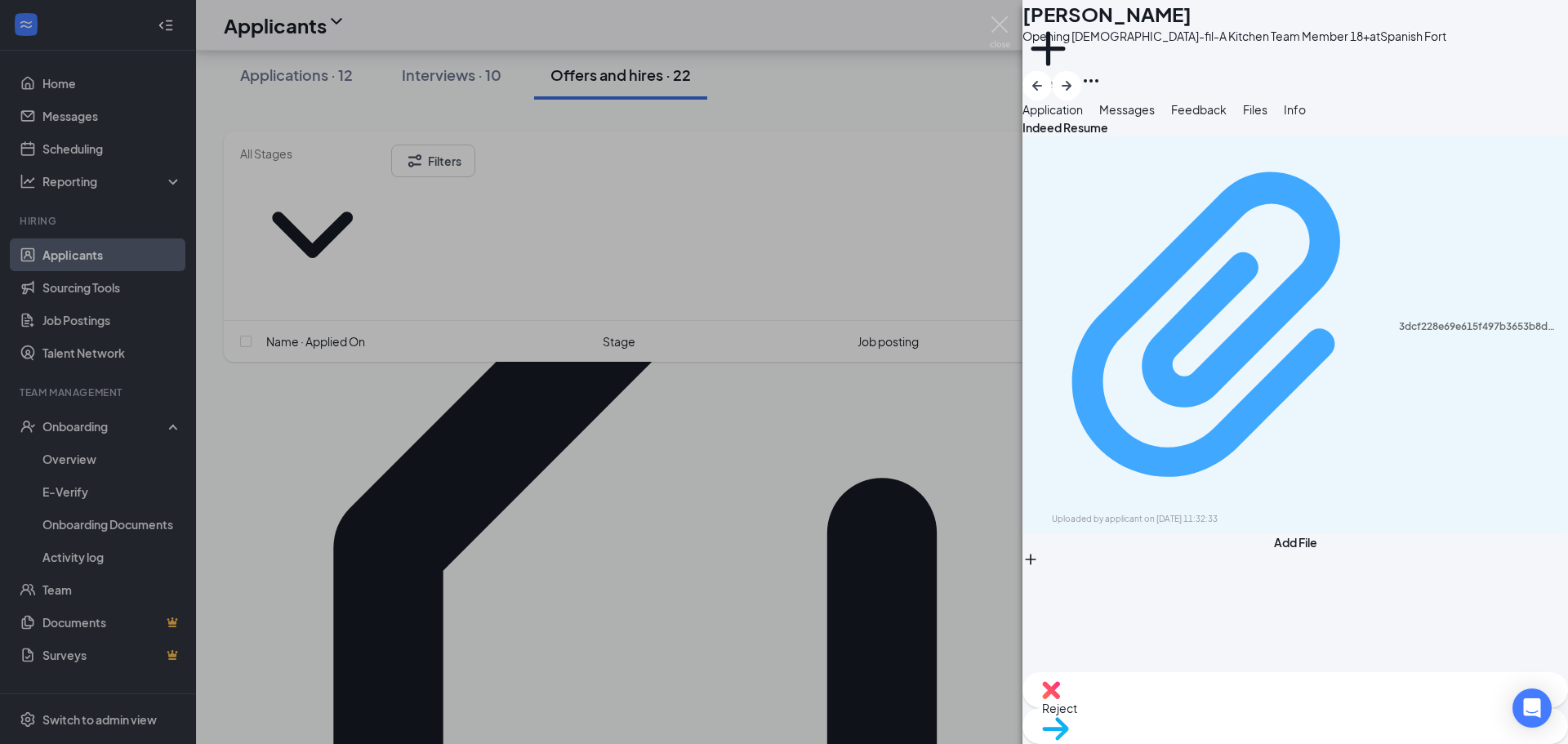
click at [1399, 320] on div "3dcf228e69e615f497b3653b8d18c2f0.pdf" at bounding box center [1479, 326] width 159 height 13
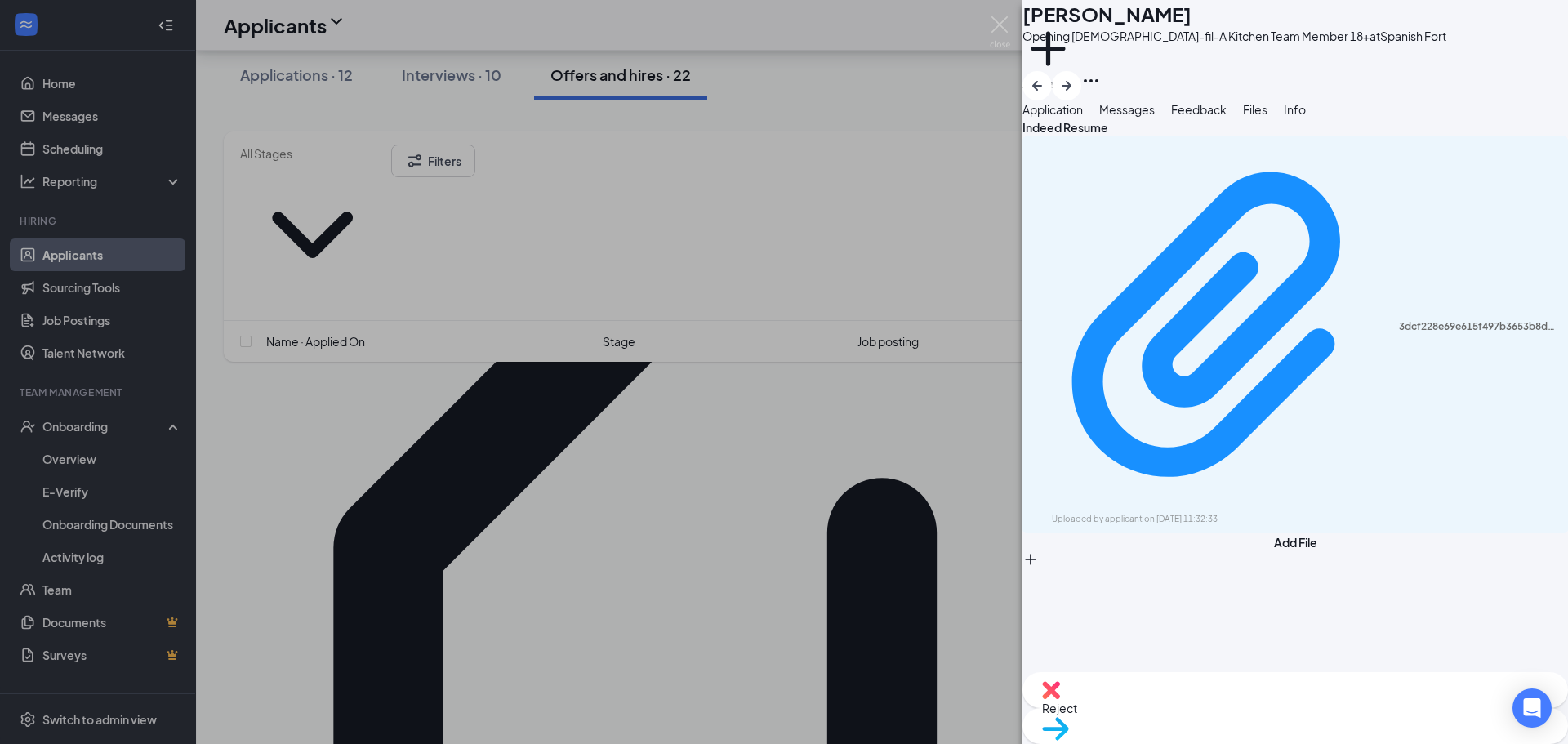
click at [877, 103] on div "CC [PERSON_NAME] Opening [DEMOGRAPHIC_DATA]-fil-A Kitchen Team Member 18+ at Sp…" at bounding box center [784, 372] width 1568 height 744
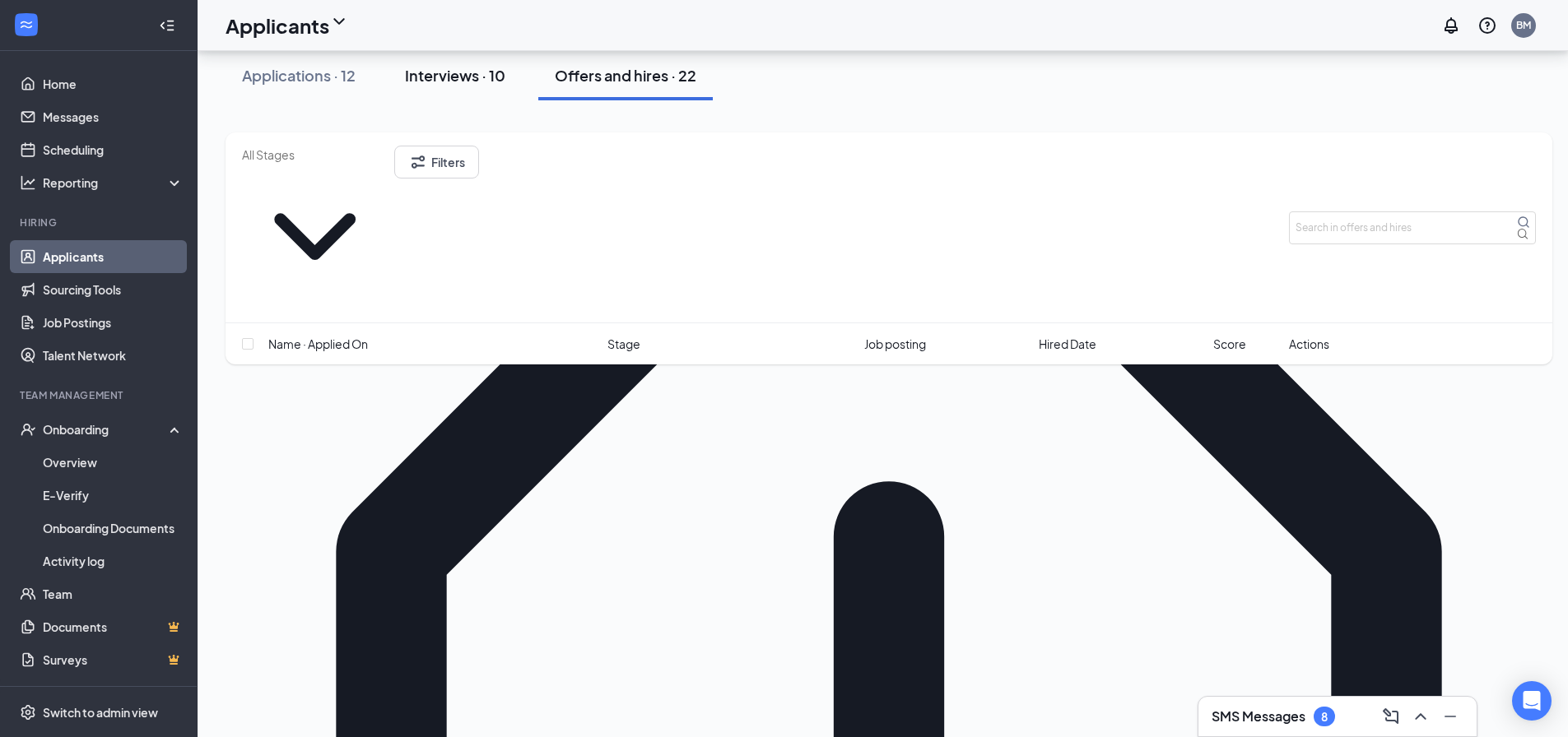
click at [469, 85] on div "Interviews · 10" at bounding box center [455, 75] width 100 height 21
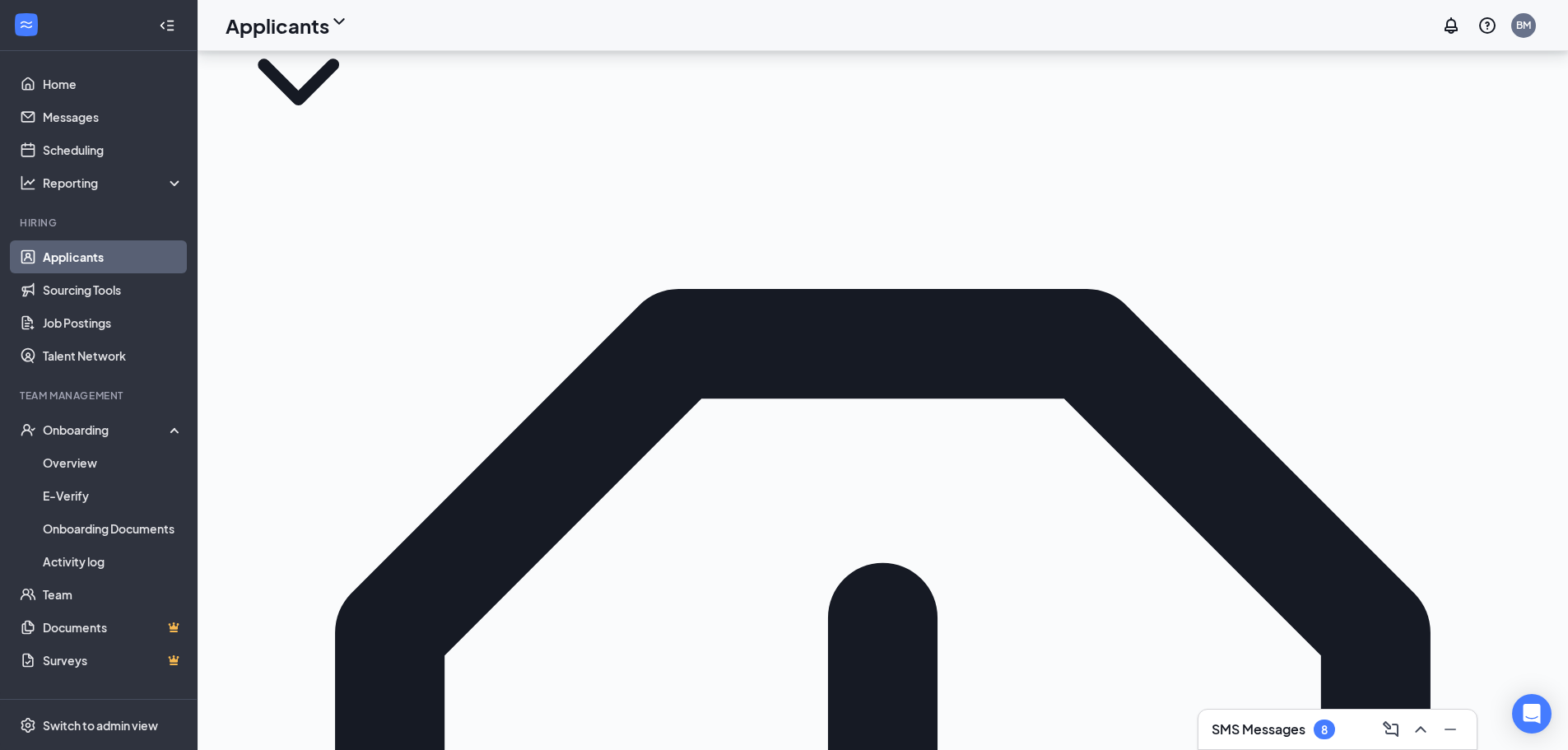
scroll to position [40, 0]
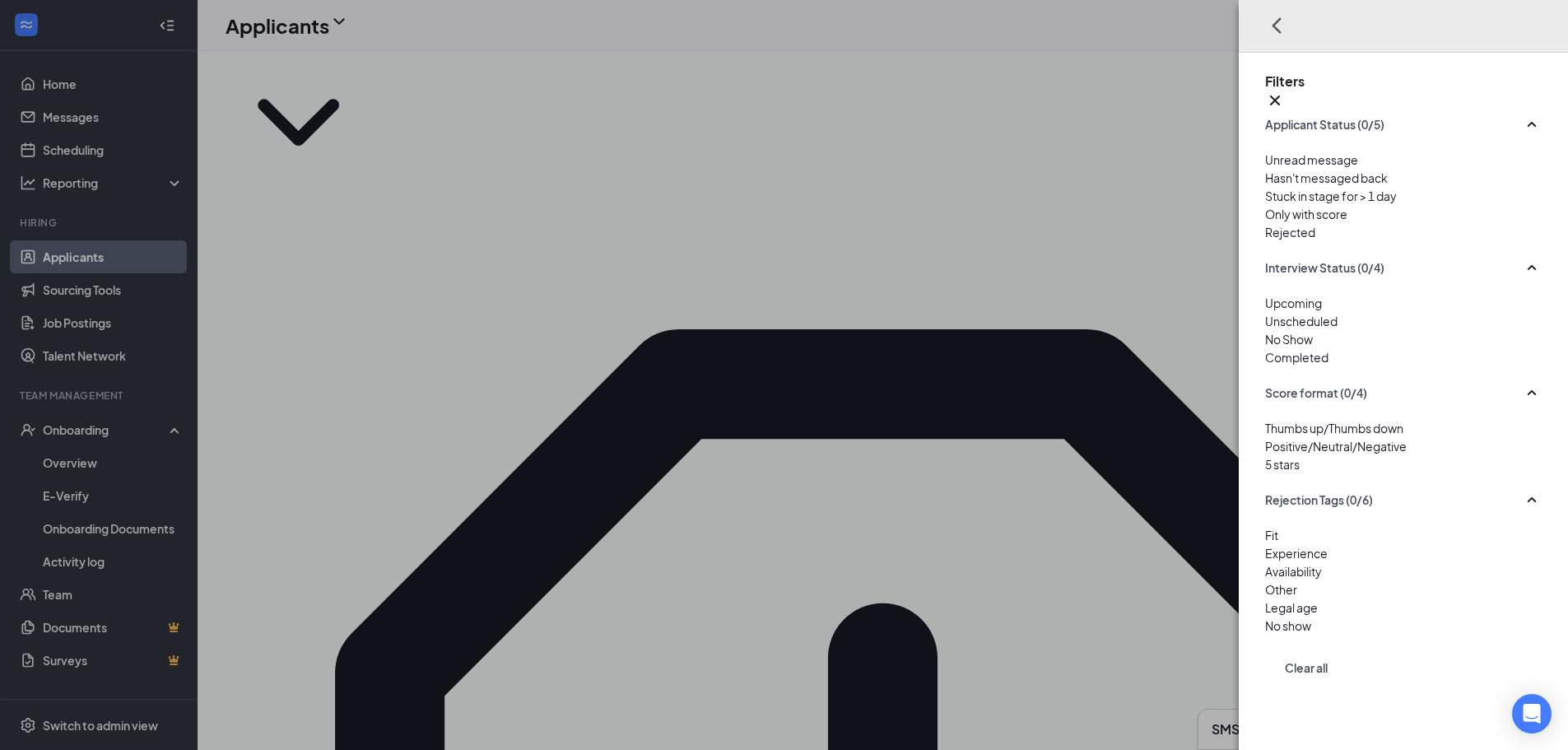
click at [1275, 239] on div "Rejected" at bounding box center [1404, 232] width 277 height 18
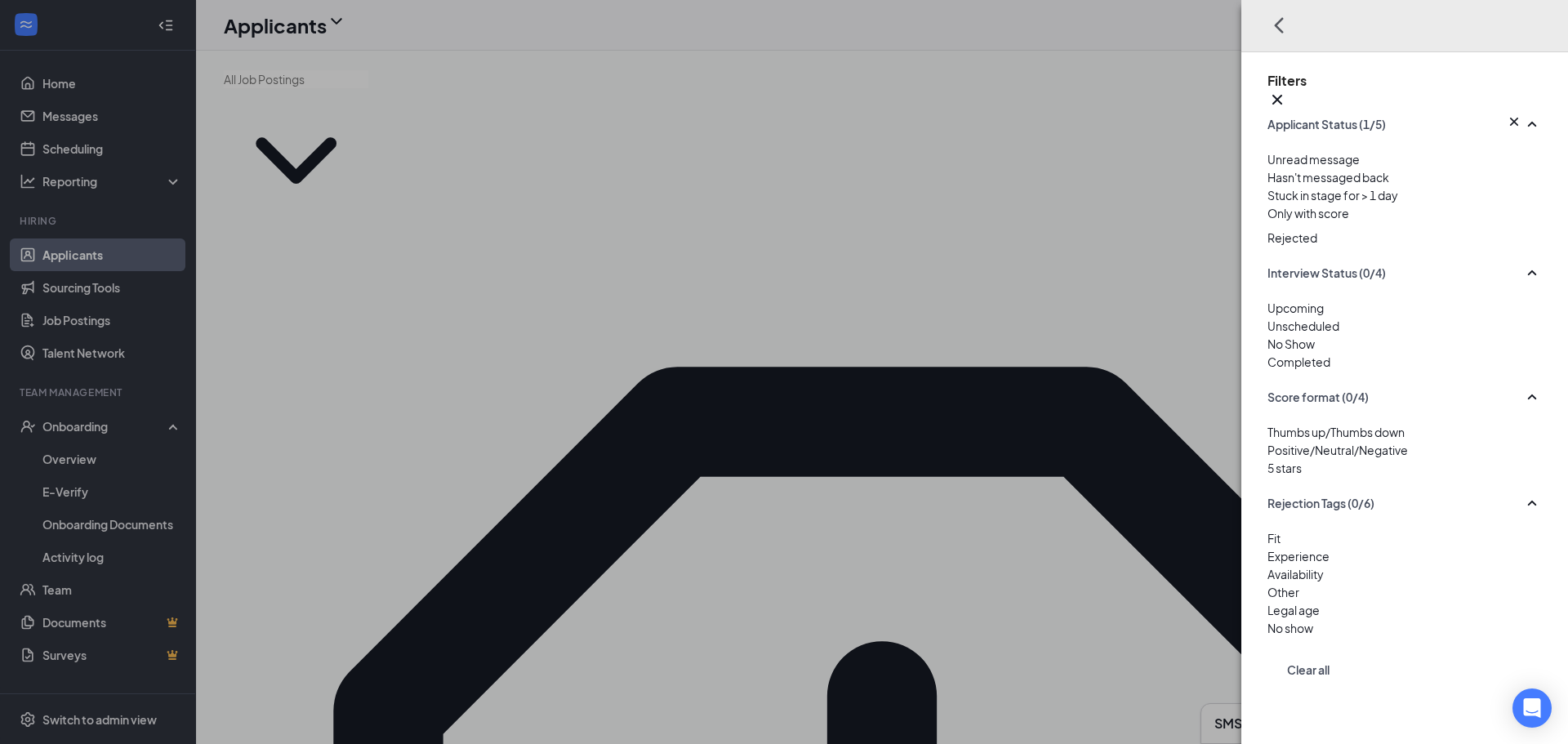
click at [1010, 231] on div "Filters Applicant Status (1/5) Unread message Hasn't messaged back Stuck in sta…" at bounding box center [784, 372] width 1568 height 744
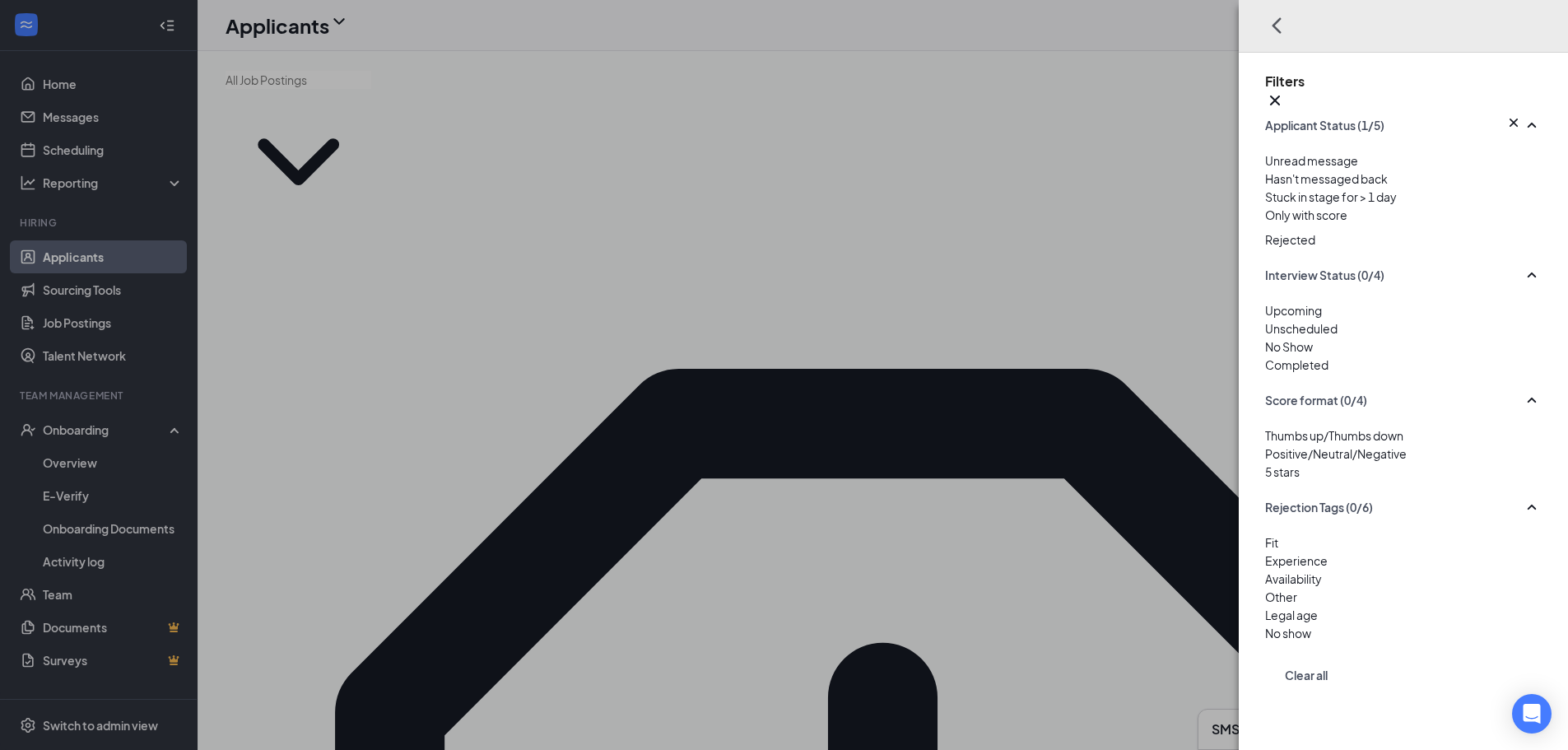
click at [959, 236] on div "Filters Applicant Status (1/5) Unread message Hasn't messaged back Stuck in sta…" at bounding box center [784, 375] width 1568 height 750
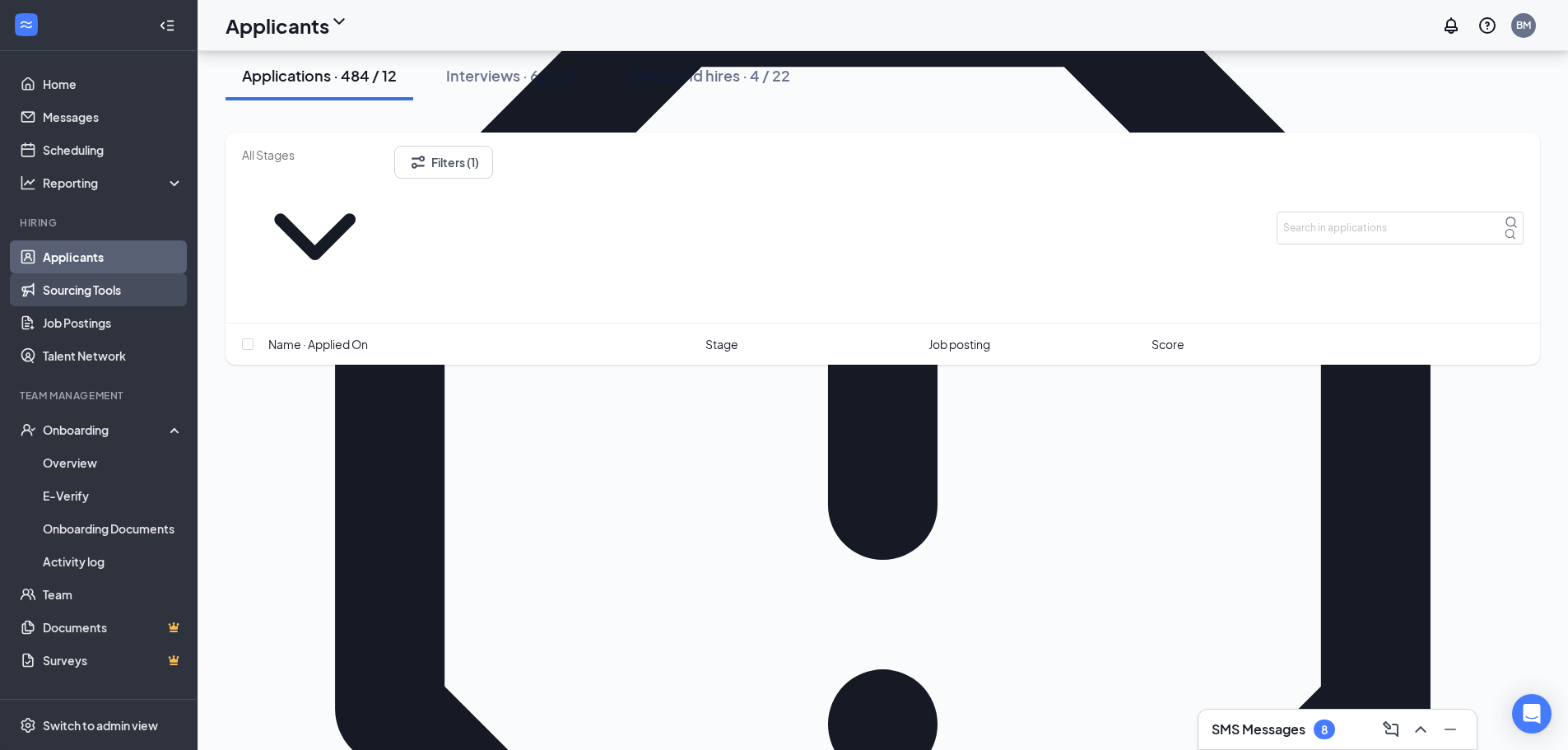
scroll to position [83, 0]
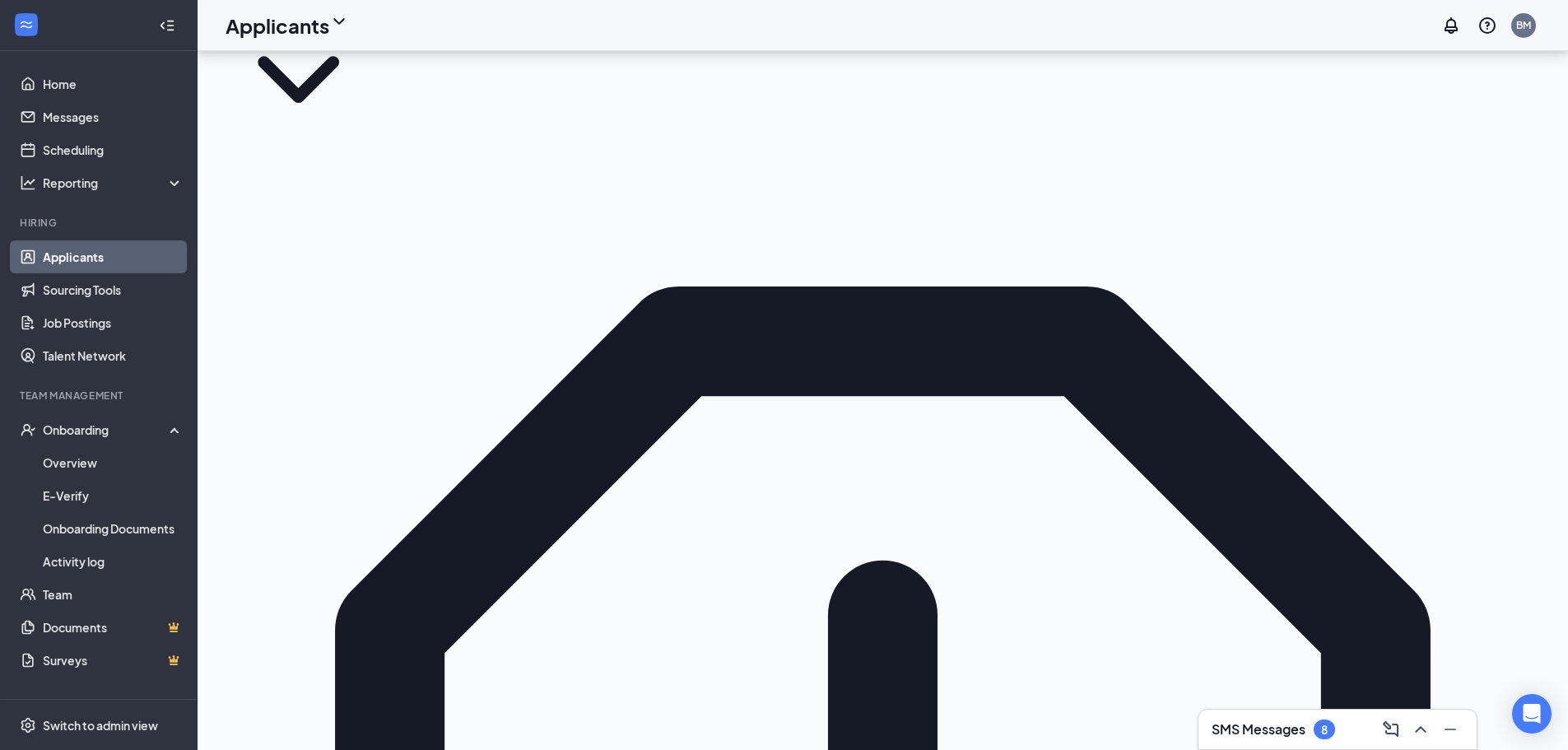
drag, startPoint x: 151, startPoint y: 249, endPoint x: 379, endPoint y: 213, distance: 230.8
click at [151, 249] on link "Applicants" at bounding box center [113, 257] width 141 height 33
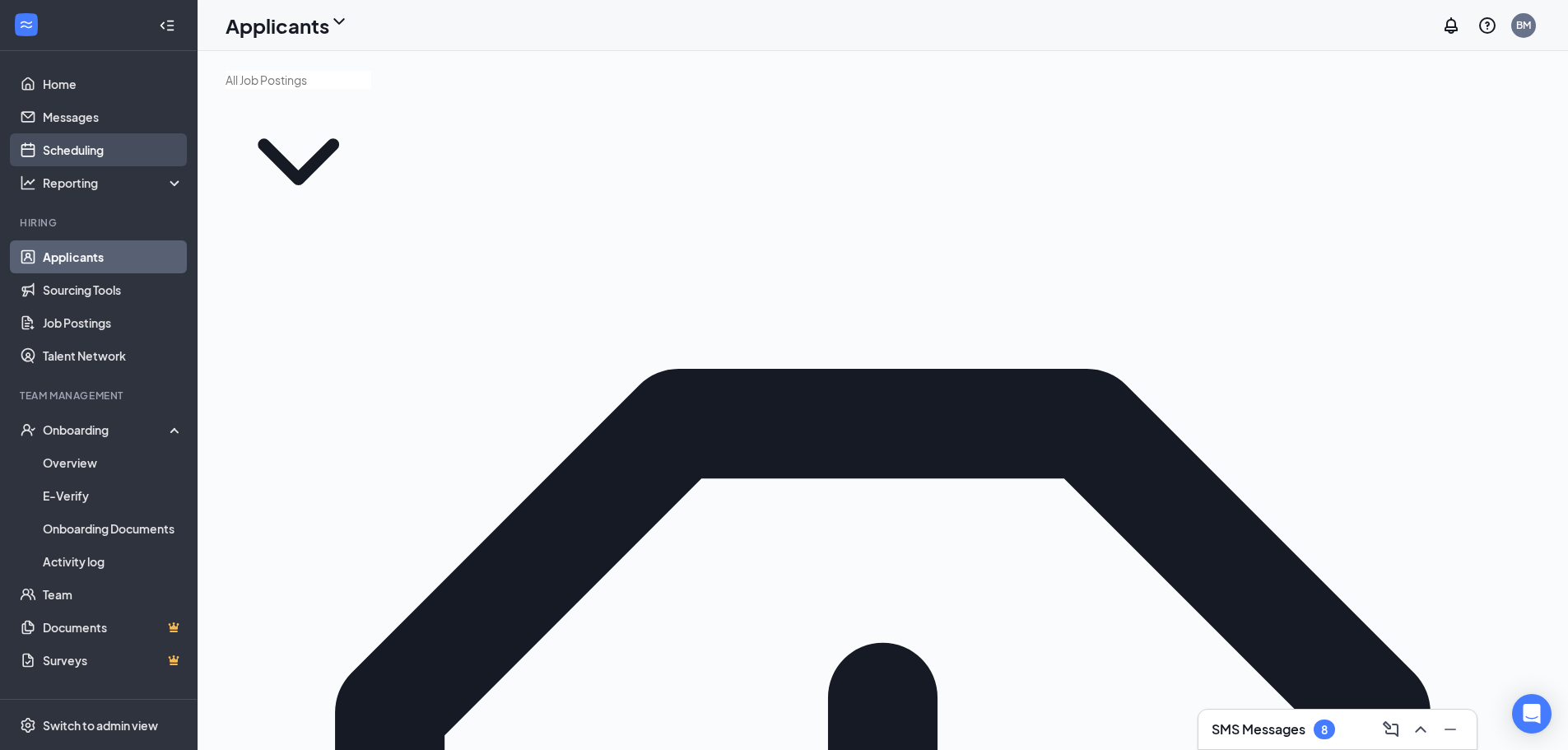
click at [98, 144] on link "Scheduling" at bounding box center [113, 150] width 141 height 33
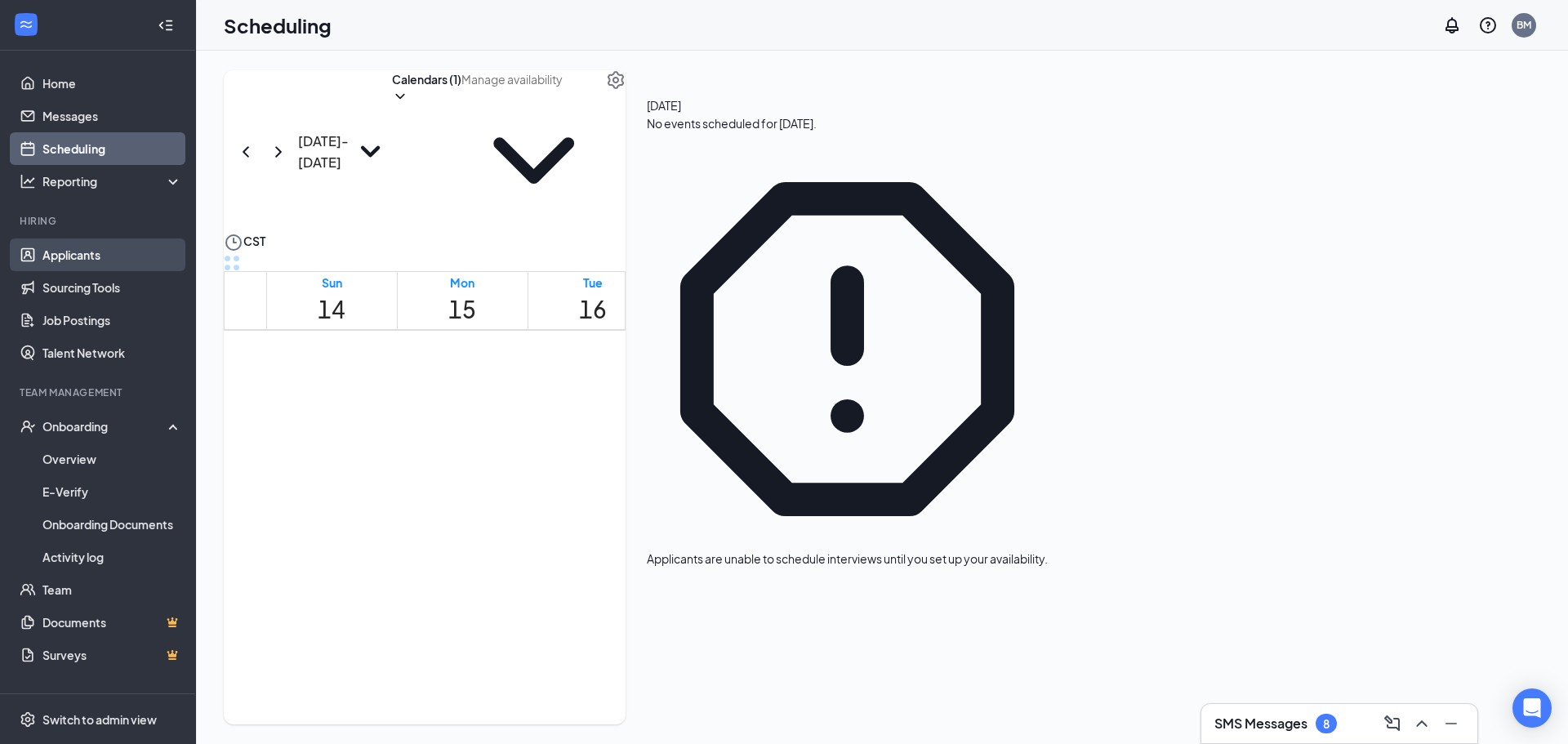
click at [104, 253] on link "Applicants" at bounding box center [112, 255] width 139 height 33
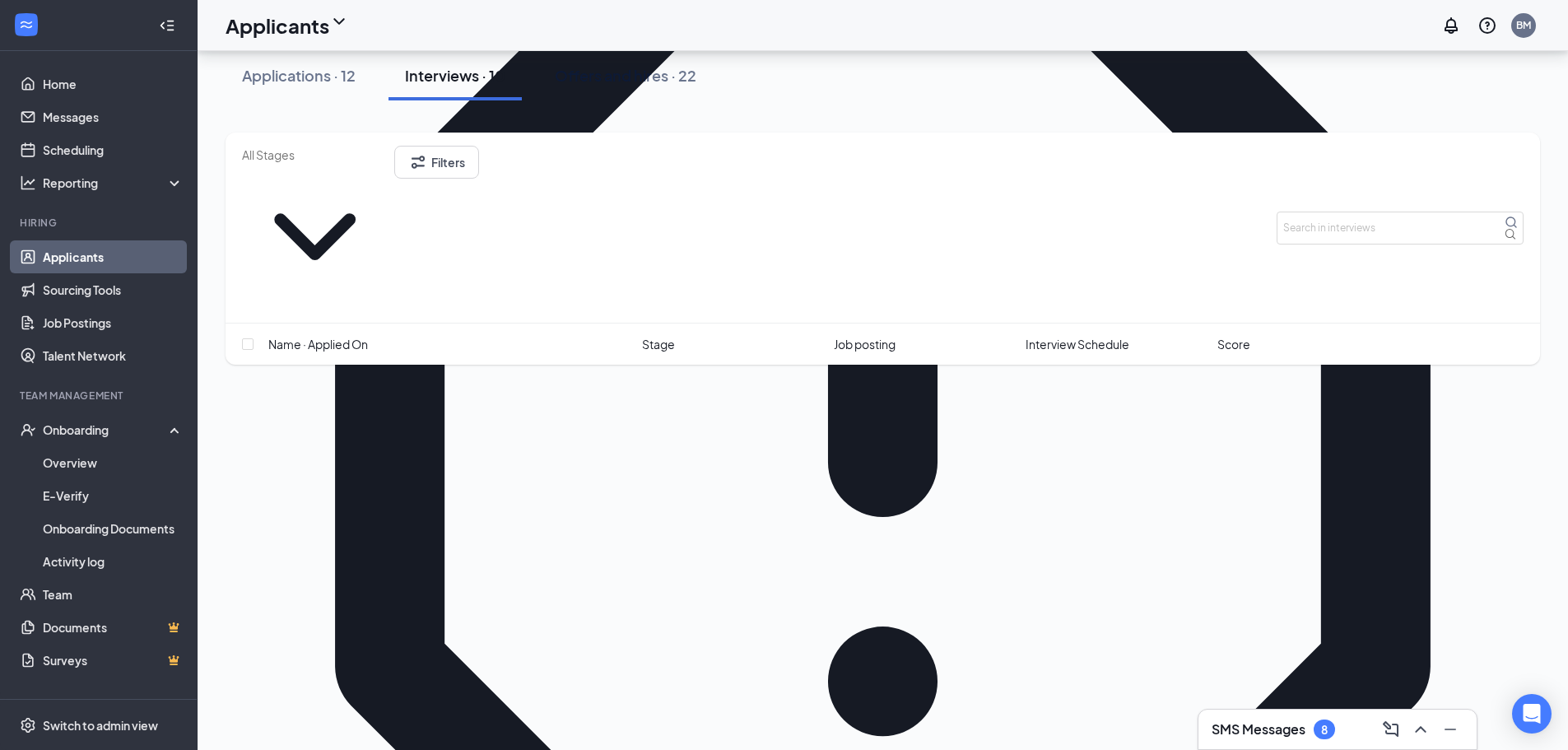
scroll to position [494, 0]
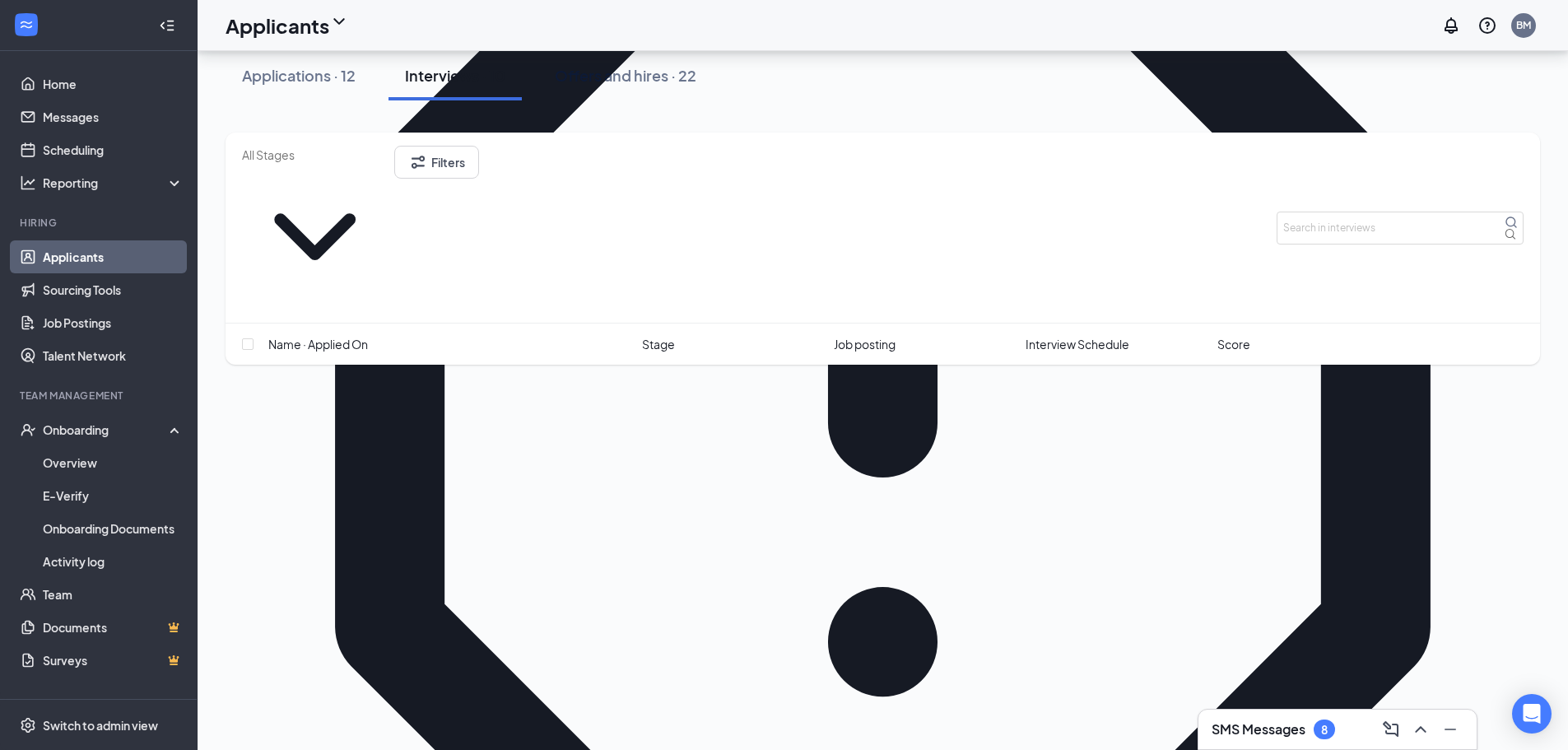
click at [1088, 335] on span "Interview Schedule" at bounding box center [1077, 344] width 103 height 18
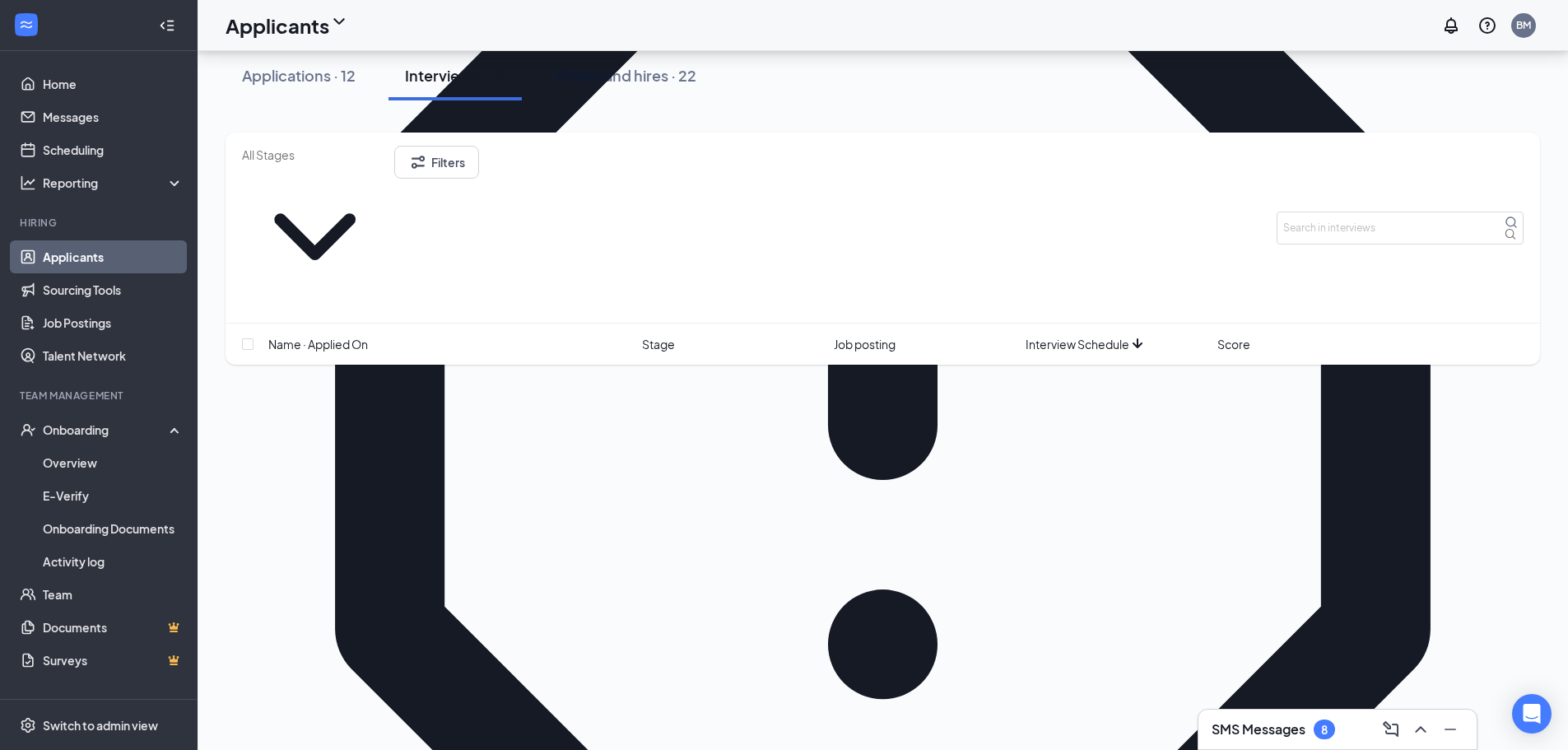
scroll to position [412, 0]
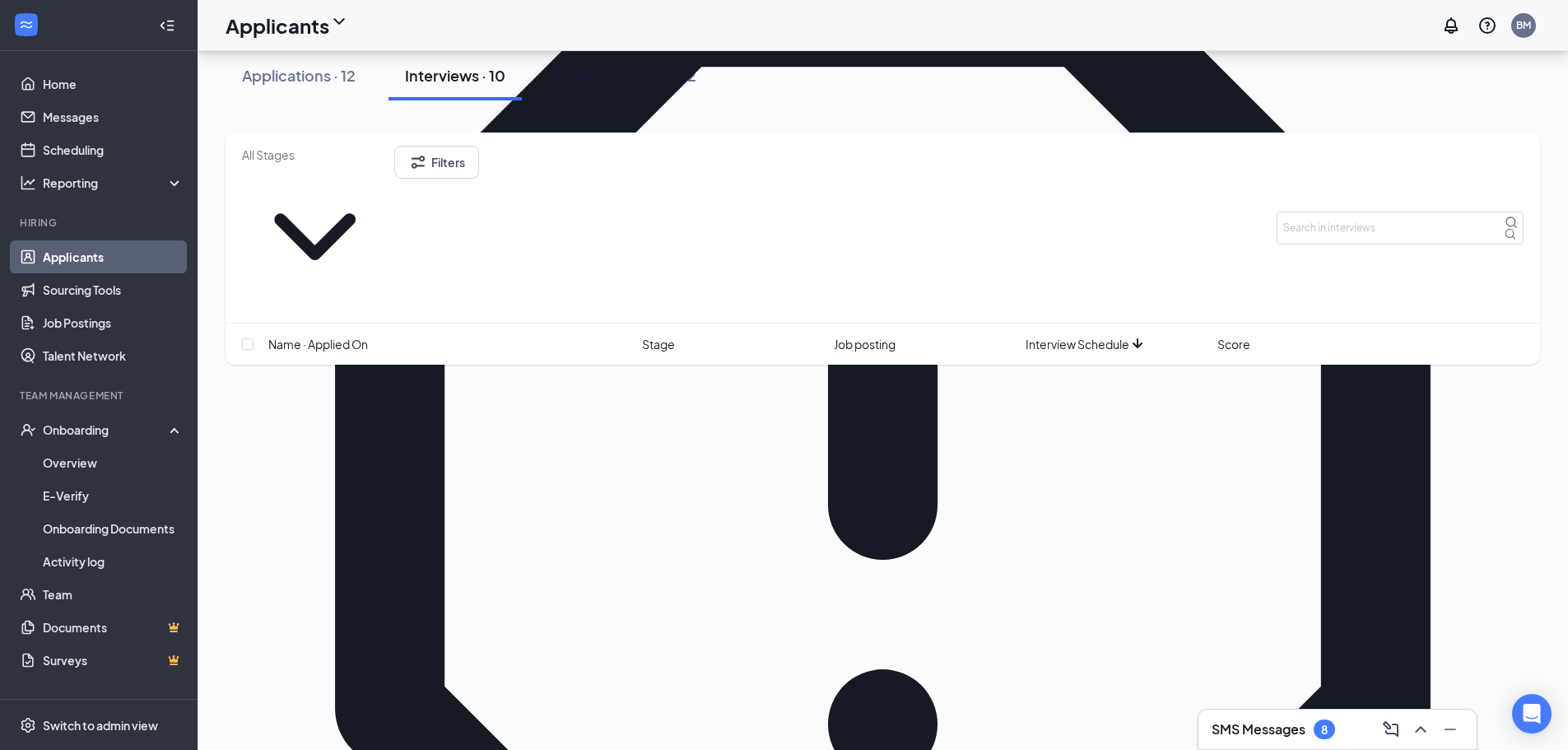
click at [1099, 323] on div "Name · Applied On Stage Job posting Interview Schedule Score" at bounding box center [883, 344] width 1314 height 41
click at [1088, 323] on div "Name · Applied On Stage Job posting Interview Schedule Score" at bounding box center [883, 344] width 1314 height 41
click at [1093, 335] on span "Interview Schedule" at bounding box center [1077, 344] width 103 height 18
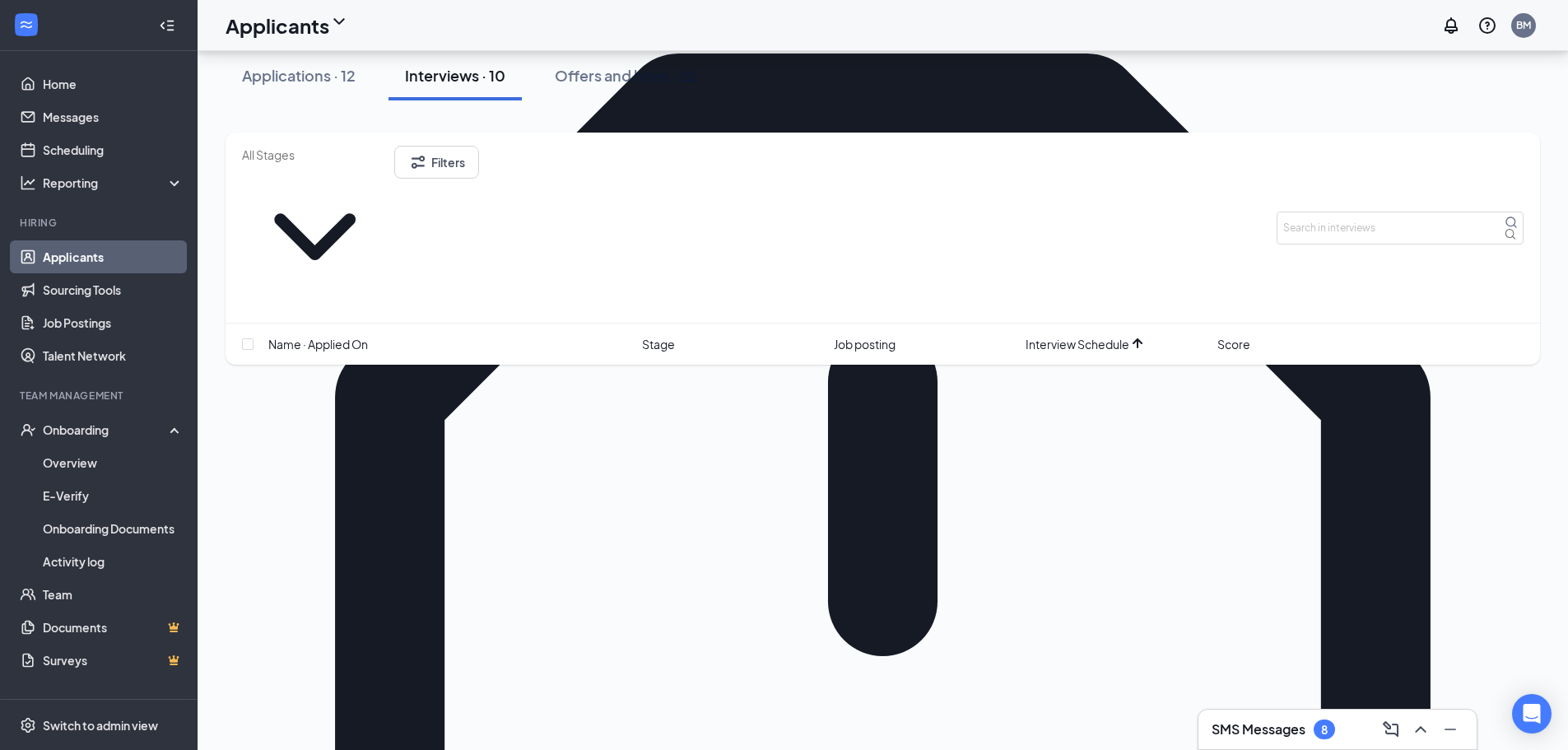
scroll to position [329, 0]
